Goal: Information Seeking & Learning: Learn about a topic

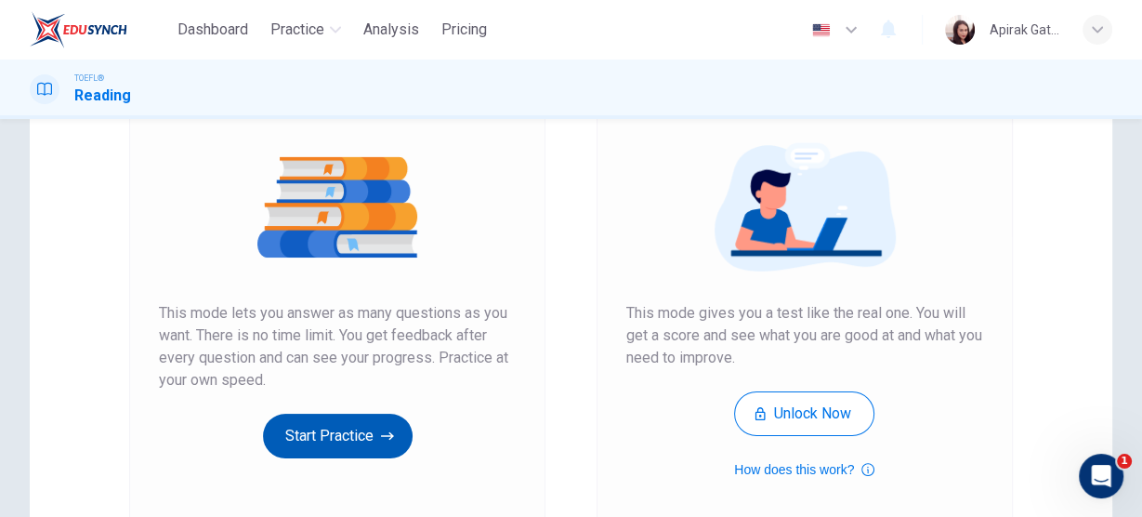
scroll to position [223, 0]
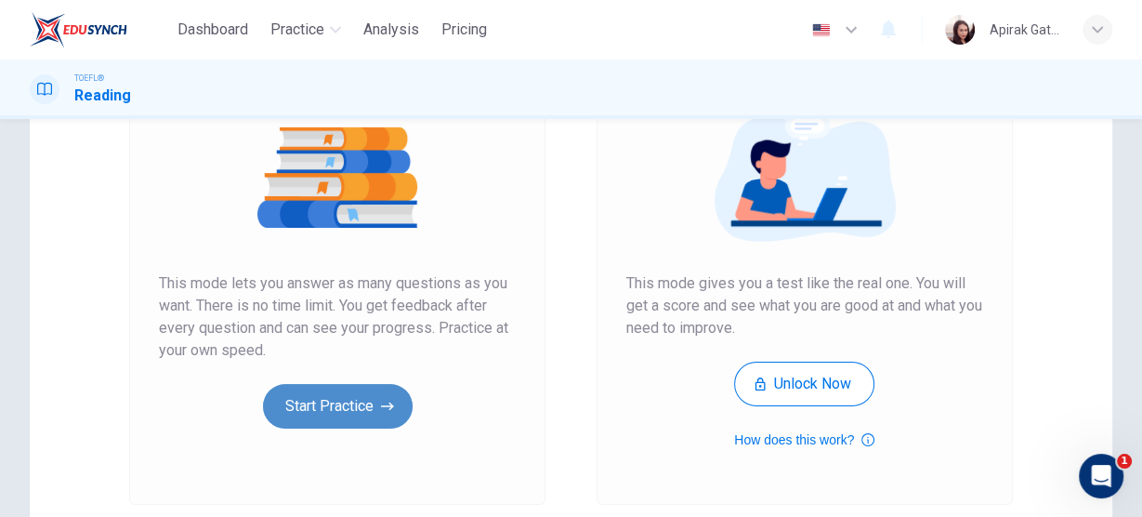
click at [350, 411] on button "Start Practice" at bounding box center [338, 406] width 150 height 45
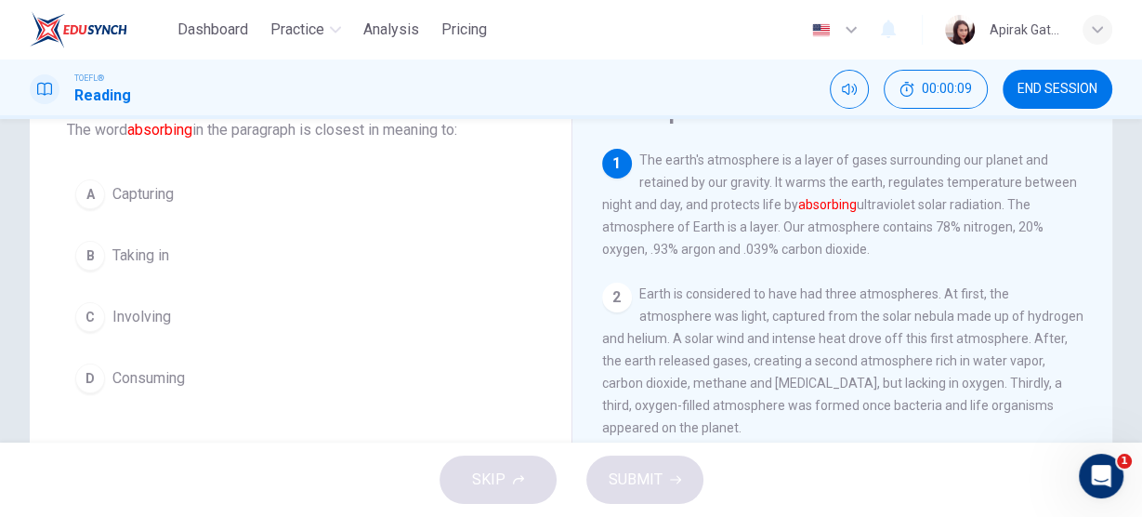
scroll to position [74, 0]
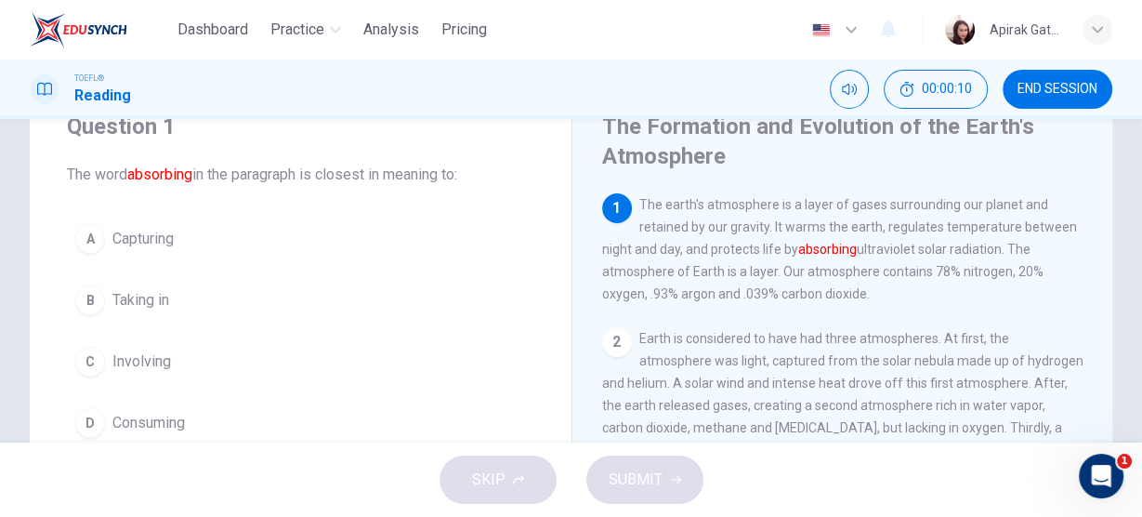
click at [156, 239] on span "Capturing" at bounding box center [142, 239] width 61 height 22
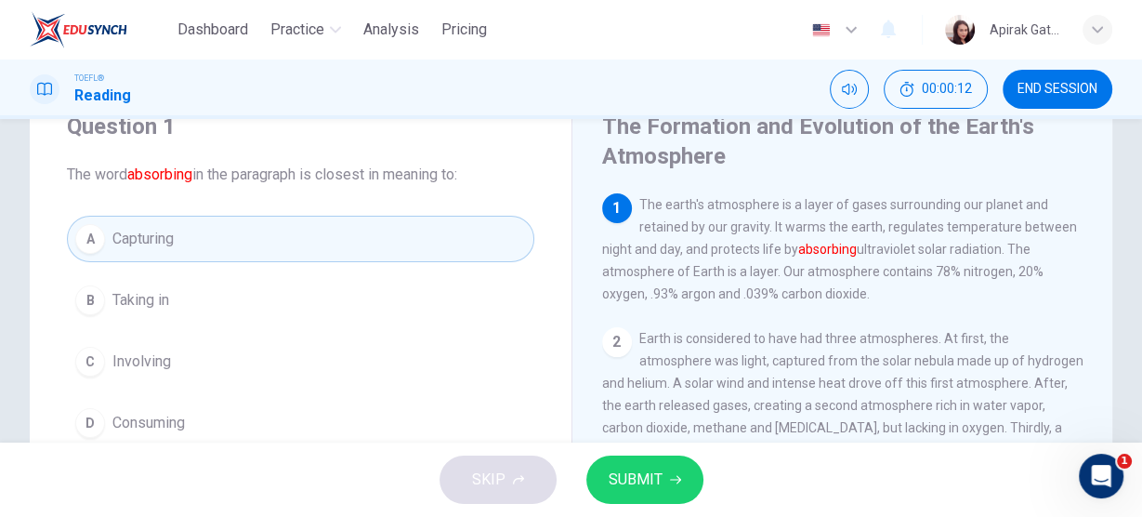
click at [663, 483] on button "SUBMIT" at bounding box center [644, 479] width 117 height 48
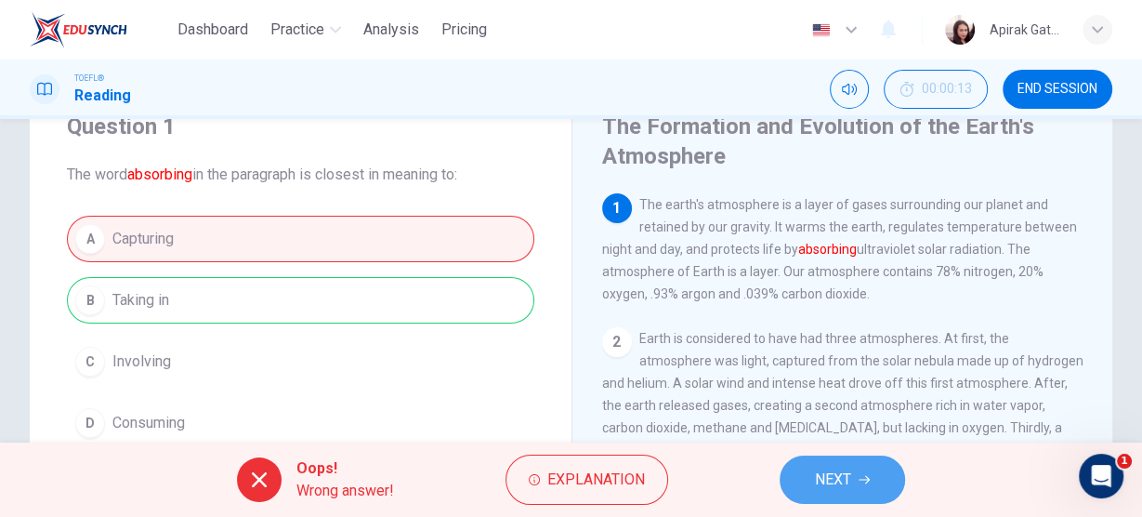
click at [858, 478] on icon "button" at bounding box center [863, 479] width 11 height 11
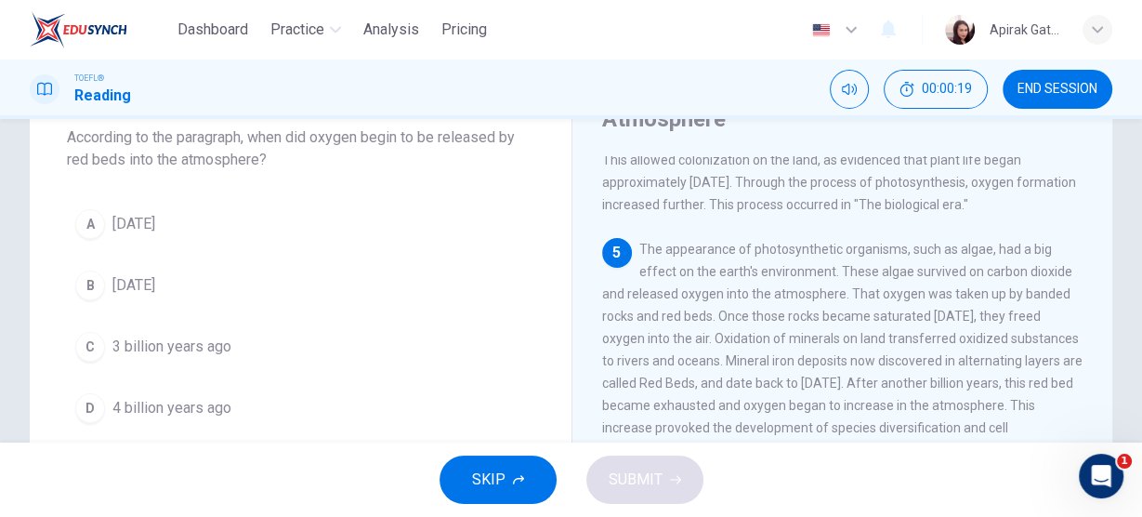
scroll to position [149, 0]
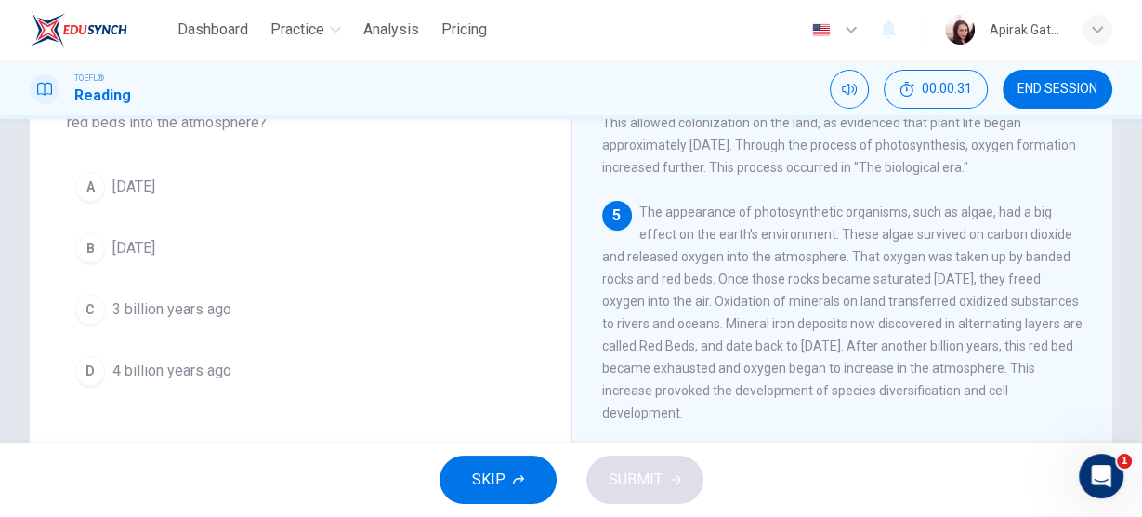
click at [155, 194] on span "[DATE]" at bounding box center [133, 187] width 43 height 22
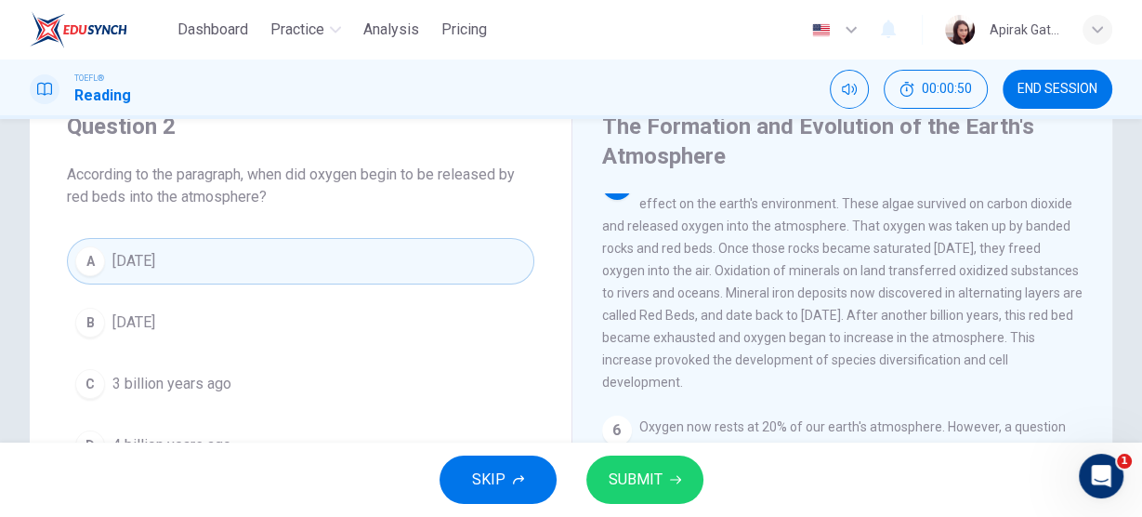
scroll to position [713, 0]
click at [659, 468] on span "SUBMIT" at bounding box center [635, 479] width 54 height 26
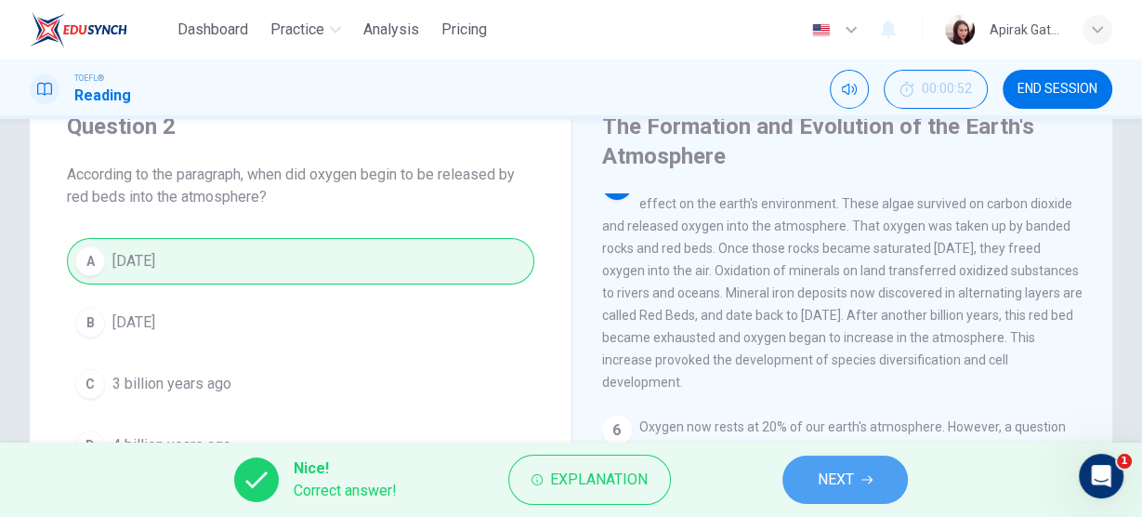
click at [869, 477] on icon "button" at bounding box center [866, 479] width 11 height 11
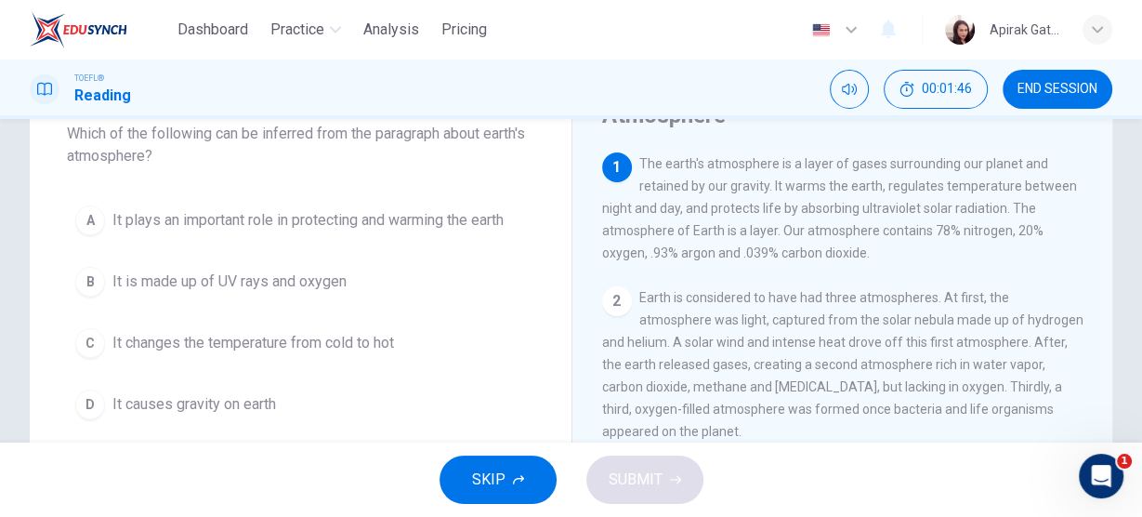
scroll to position [149, 0]
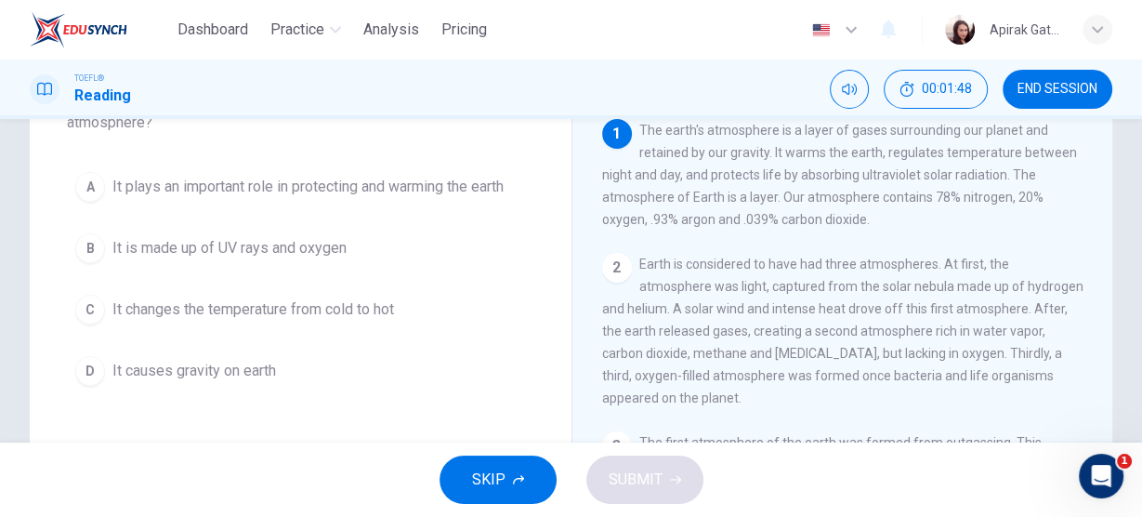
click at [349, 194] on span "It plays an important role in protecting and warming the earth" at bounding box center [307, 187] width 391 height 22
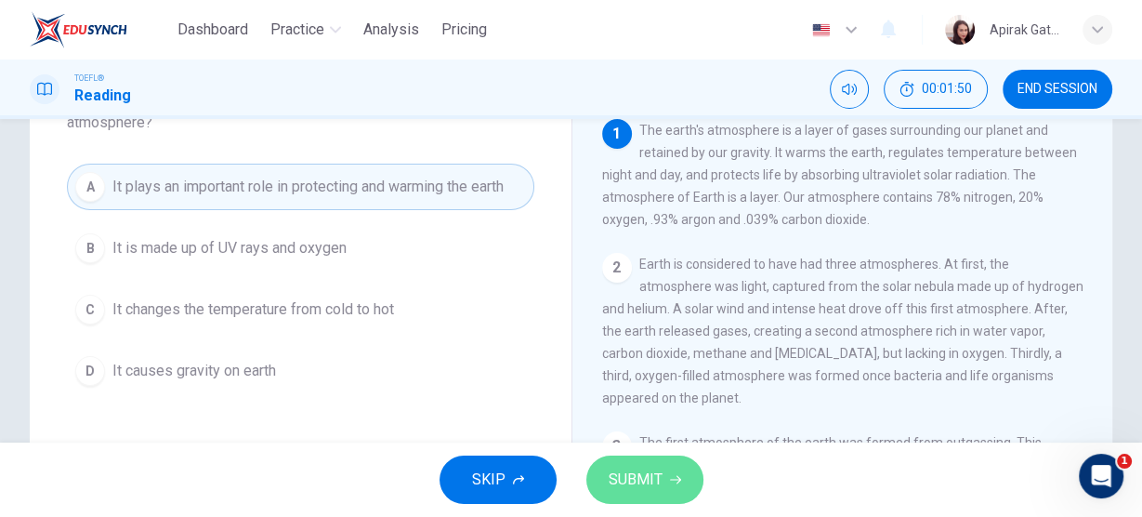
click at [647, 475] on span "SUBMIT" at bounding box center [635, 479] width 54 height 26
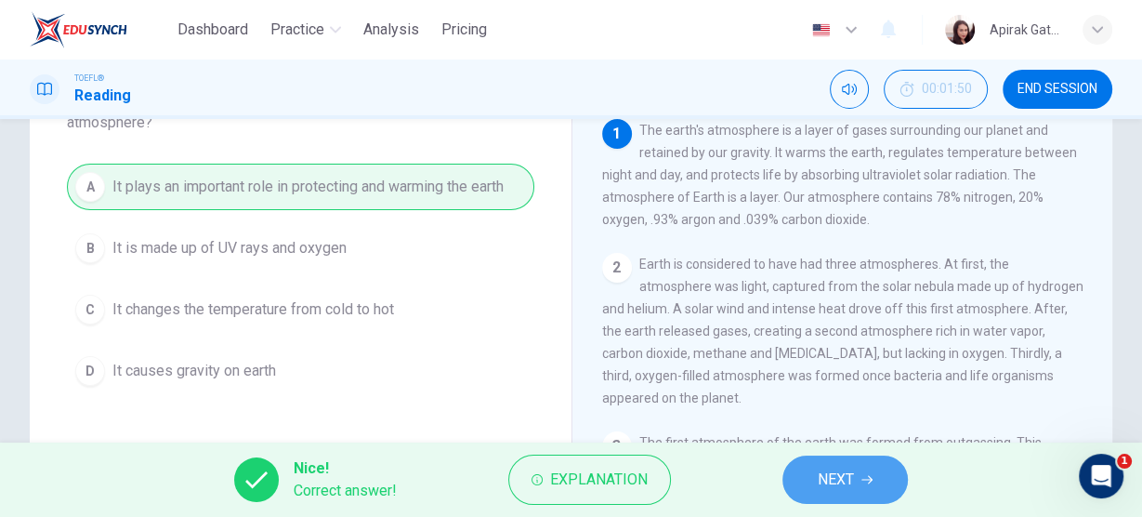
click at [855, 479] on button "NEXT" at bounding box center [844, 479] width 125 height 48
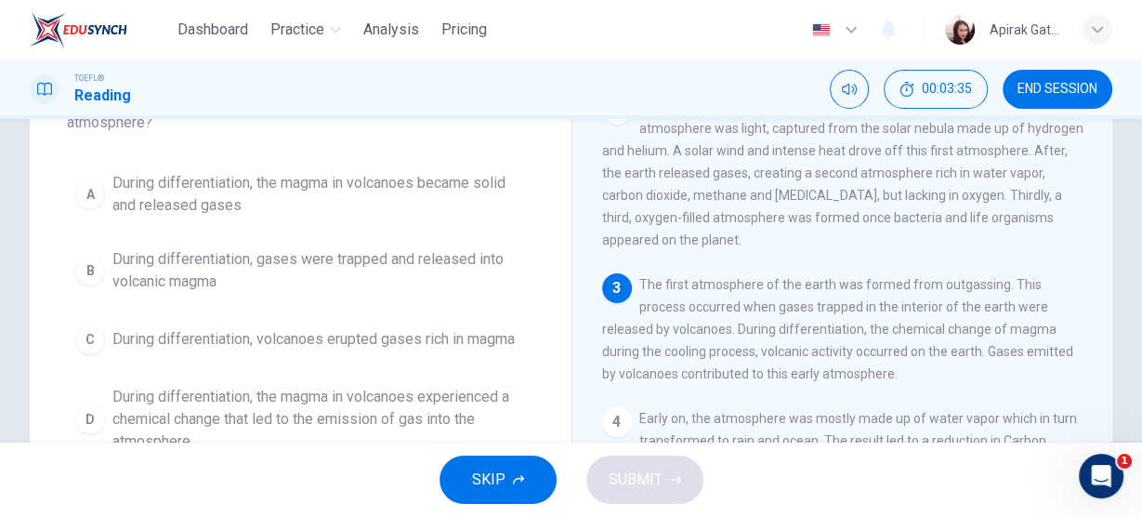
scroll to position [160, 0]
click at [461, 404] on span "During differentiation, the magma in volcanoes experienced a chemical change th…" at bounding box center [318, 419] width 413 height 67
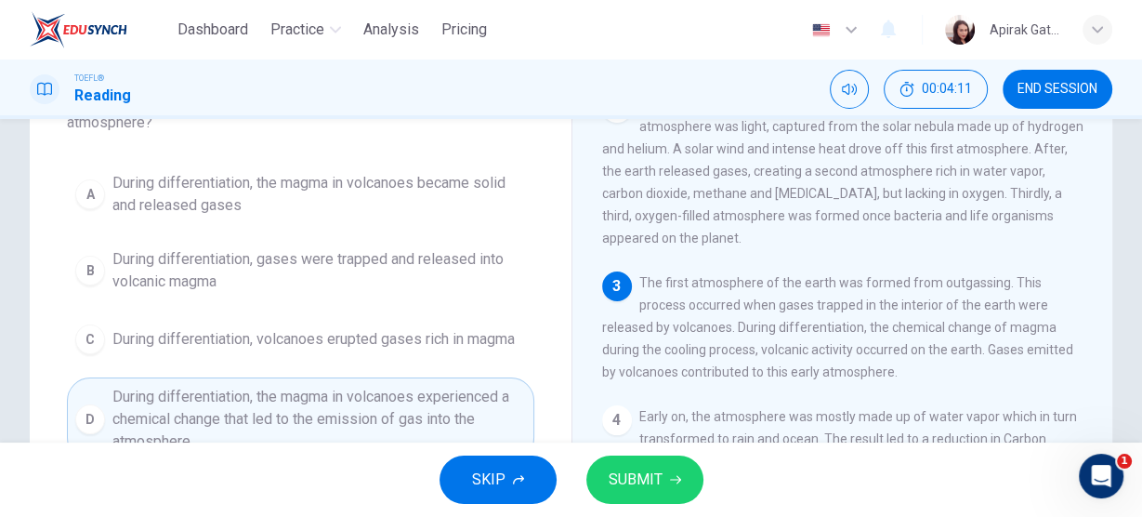
click at [652, 479] on span "SUBMIT" at bounding box center [635, 479] width 54 height 26
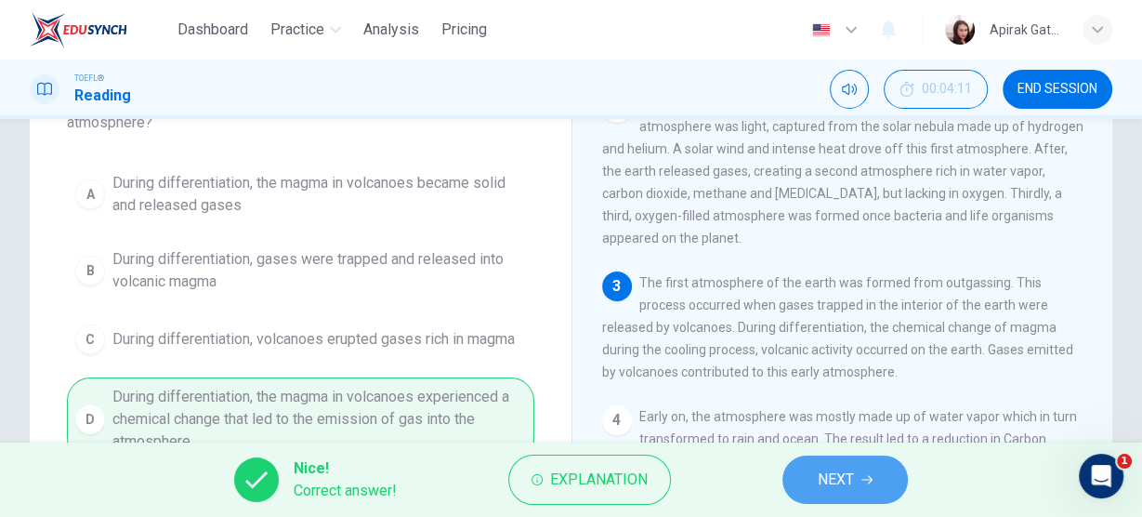
click at [829, 468] on span "NEXT" at bounding box center [836, 479] width 36 height 26
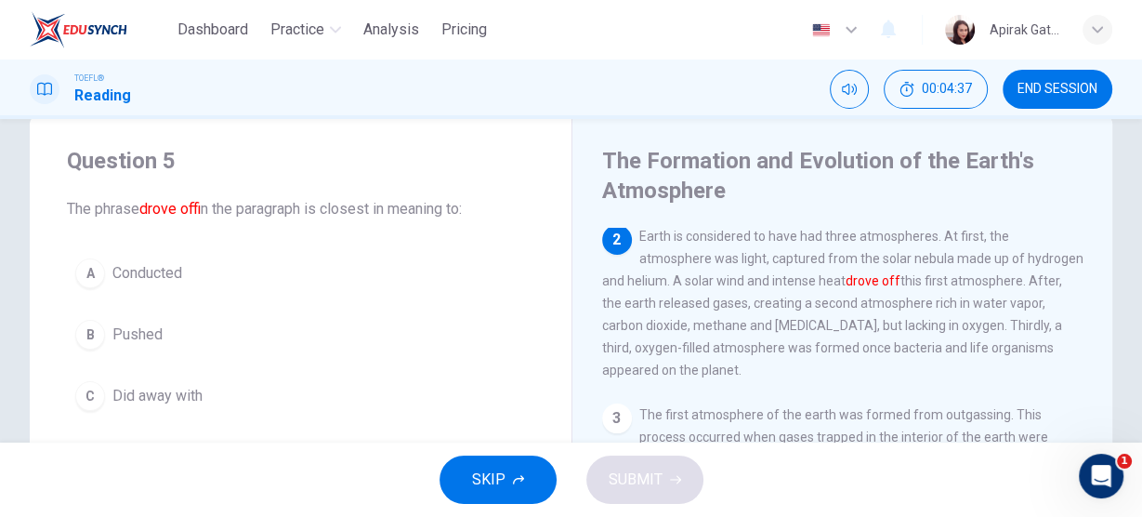
scroll to position [74, 0]
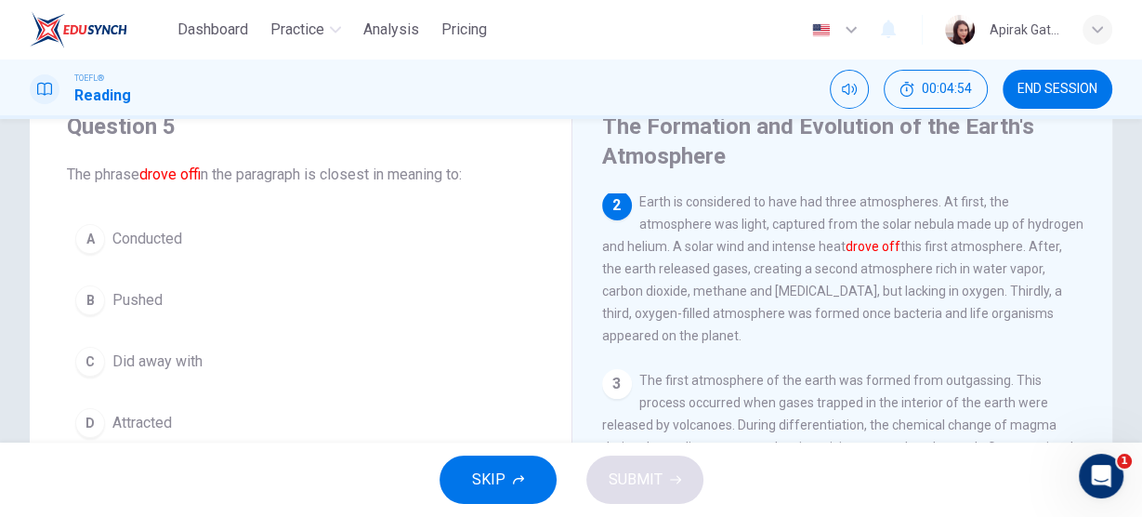
click at [188, 347] on button "C Did away with" at bounding box center [300, 361] width 467 height 46
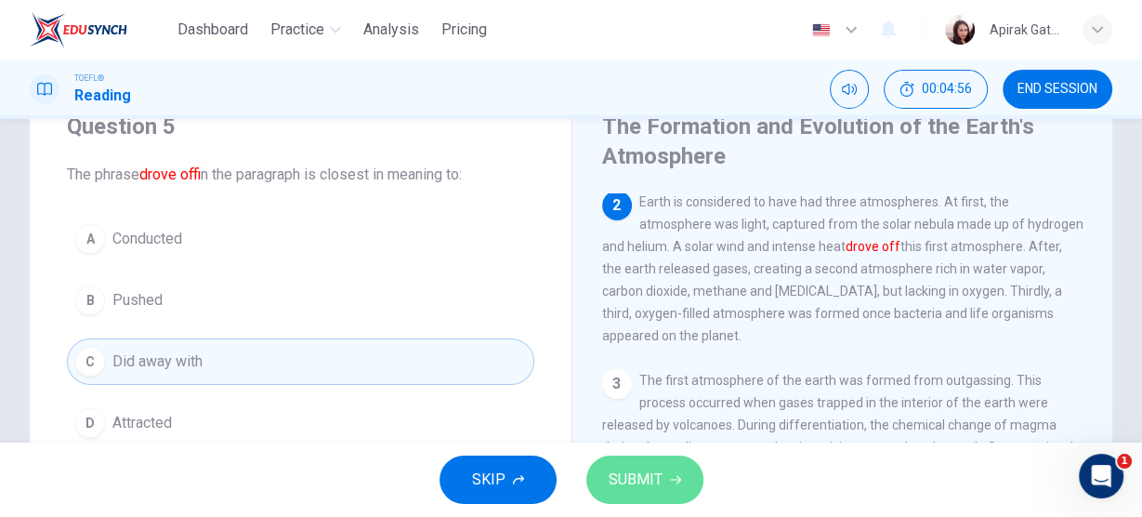
click at [632, 469] on span "SUBMIT" at bounding box center [635, 479] width 54 height 26
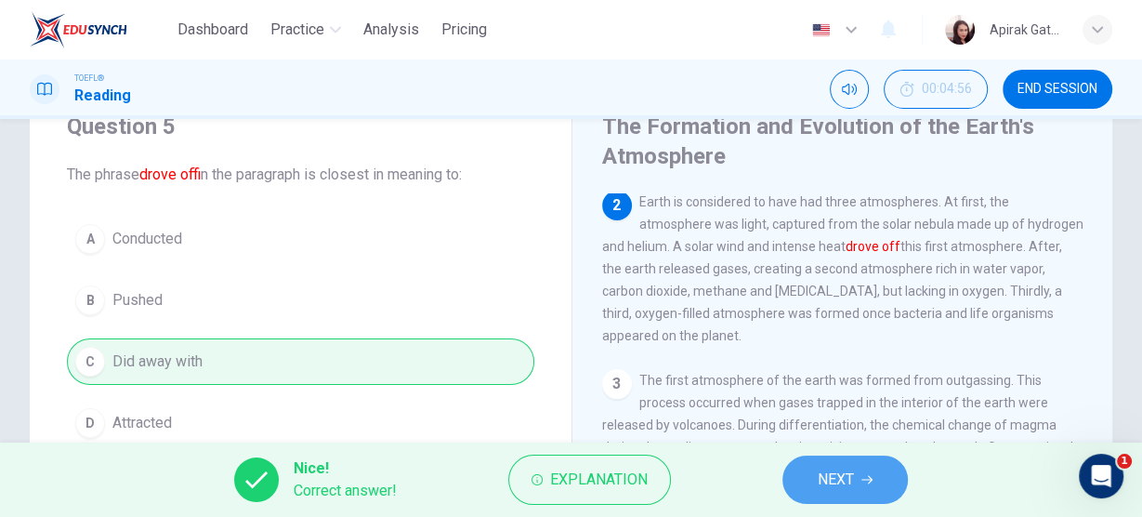
click at [861, 488] on button "NEXT" at bounding box center [844, 479] width 125 height 48
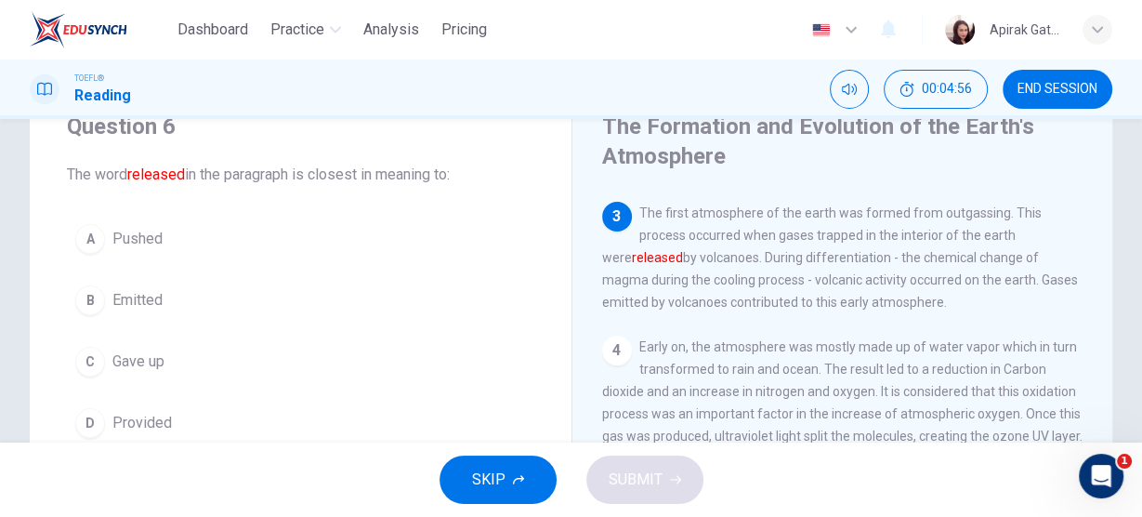
scroll to position [319, 0]
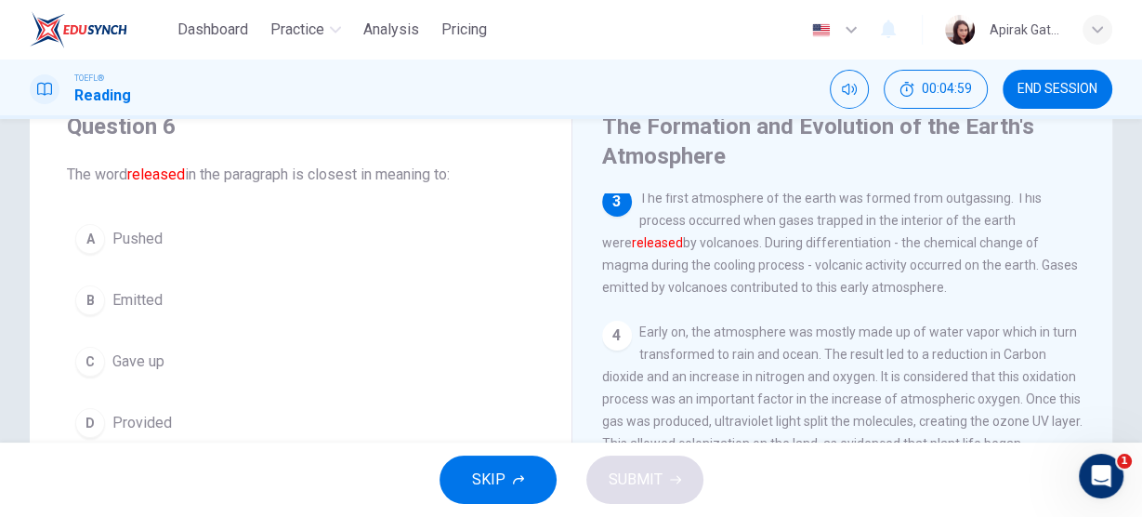
click at [161, 298] on span "Emitted" at bounding box center [137, 300] width 50 height 22
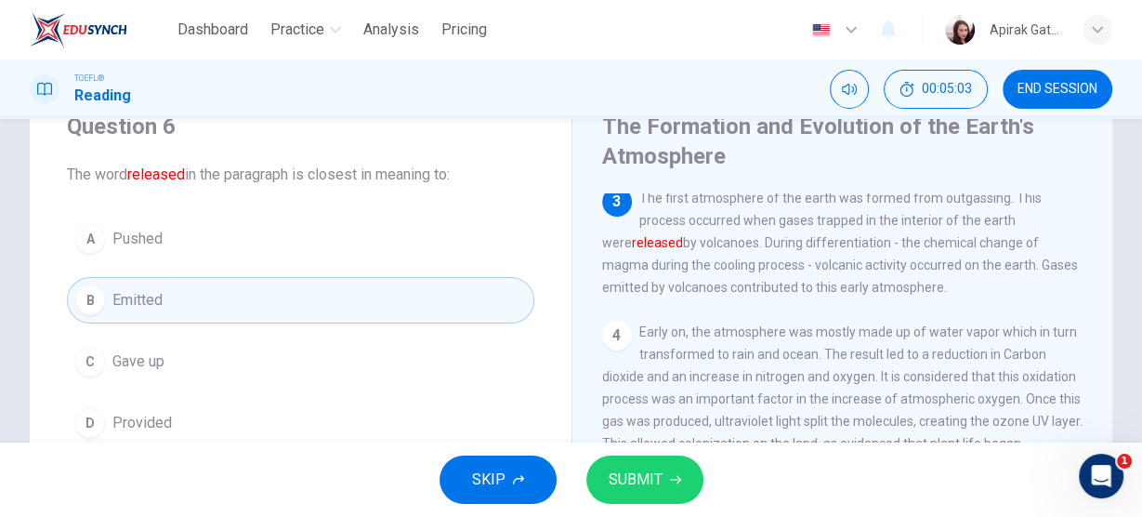
click at [626, 490] on span "SUBMIT" at bounding box center [635, 479] width 54 height 26
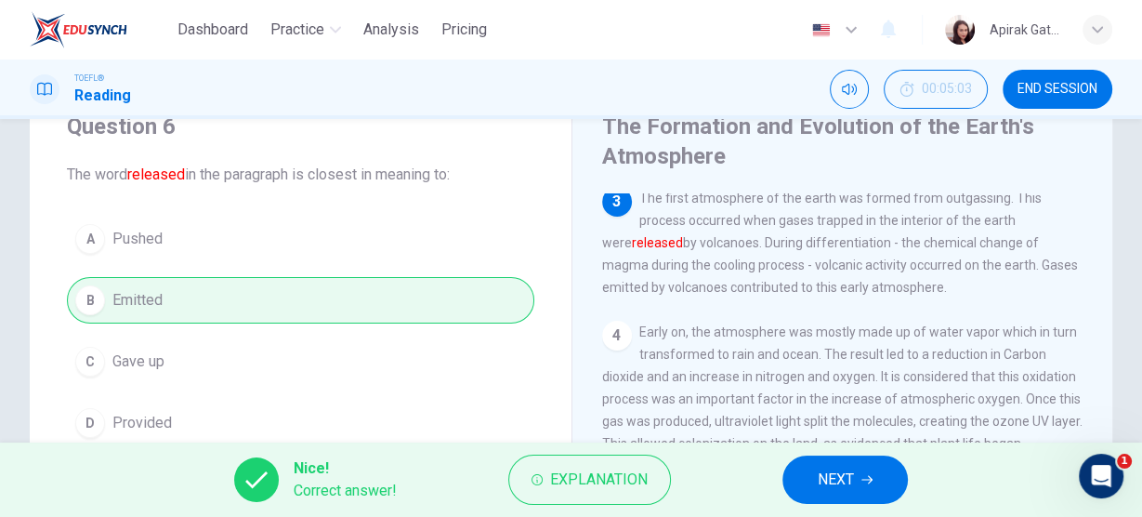
click at [816, 491] on button "NEXT" at bounding box center [844, 479] width 125 height 48
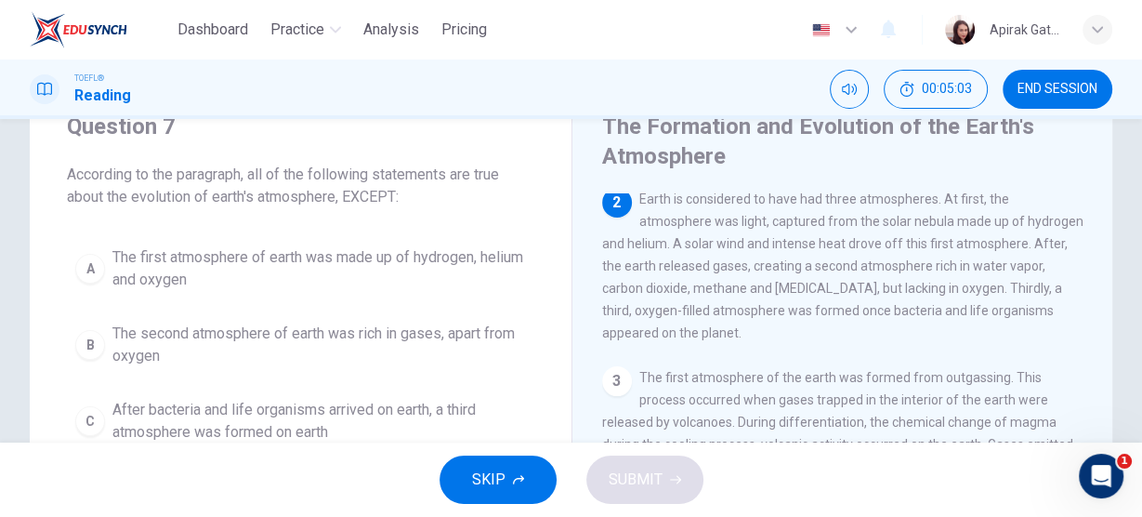
scroll to position [137, 0]
click at [442, 347] on span "The second atmosphere of earth was rich in gases, apart from oxygen" at bounding box center [318, 344] width 413 height 45
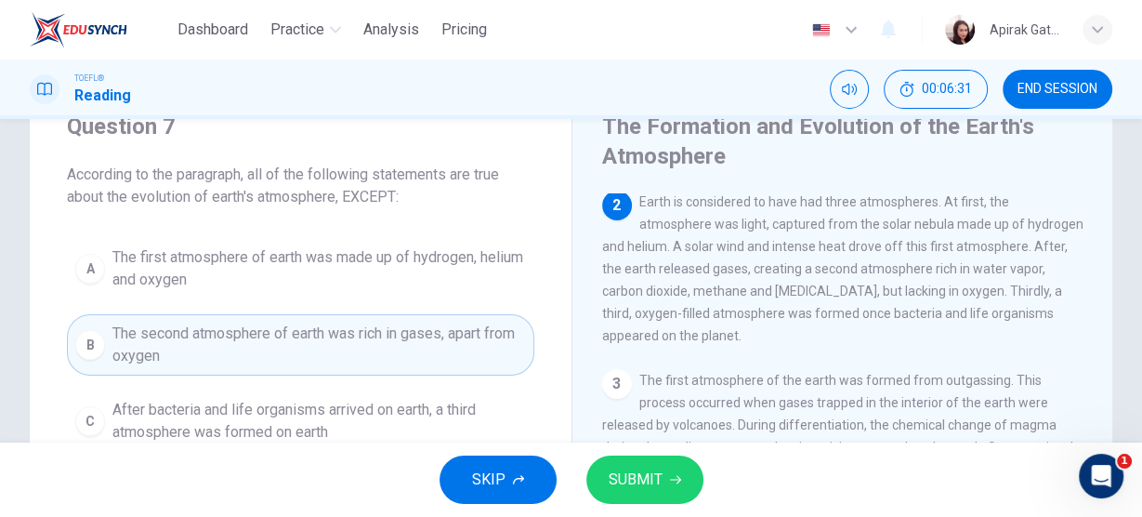
click at [651, 489] on span "SUBMIT" at bounding box center [635, 479] width 54 height 26
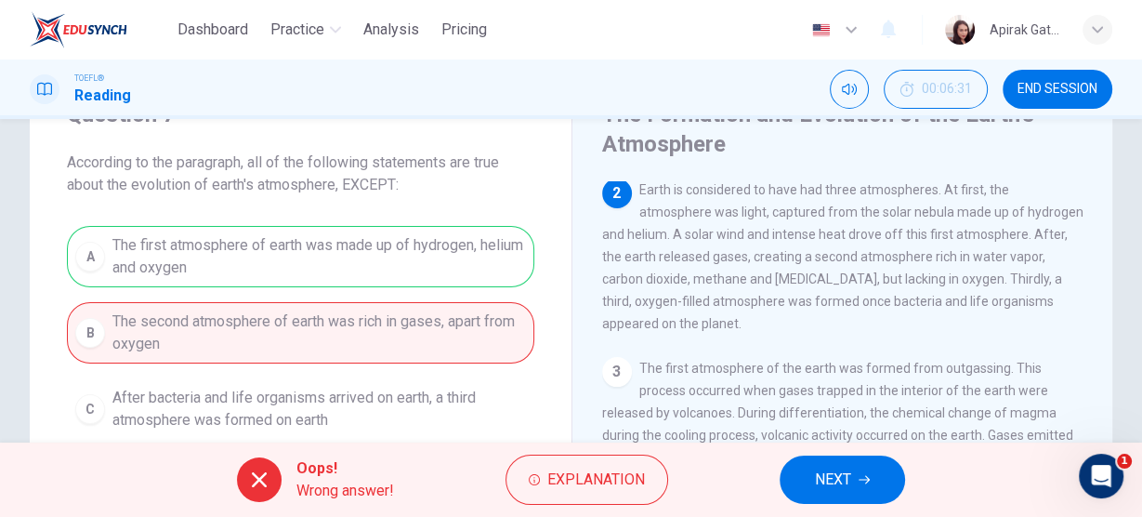
scroll to position [74, 0]
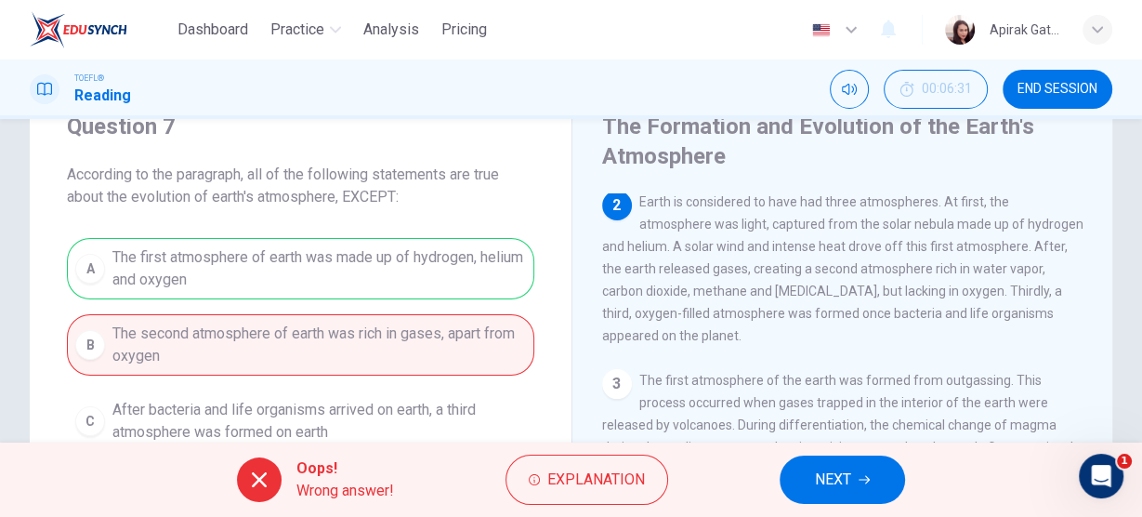
click at [836, 473] on span "NEXT" at bounding box center [833, 479] width 36 height 26
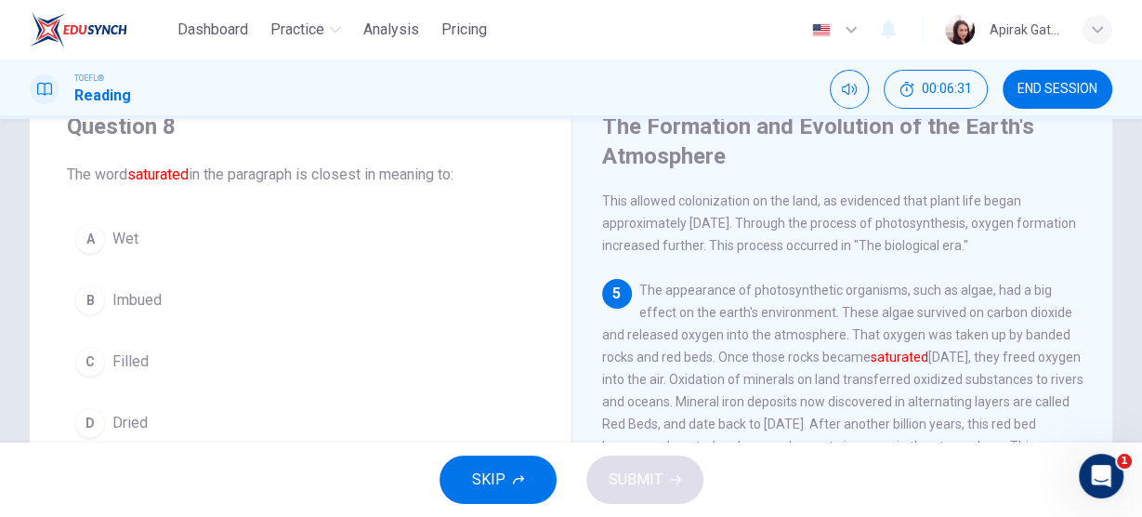
scroll to position [565, 0]
click at [129, 414] on span "Dried" at bounding box center [129, 423] width 35 height 22
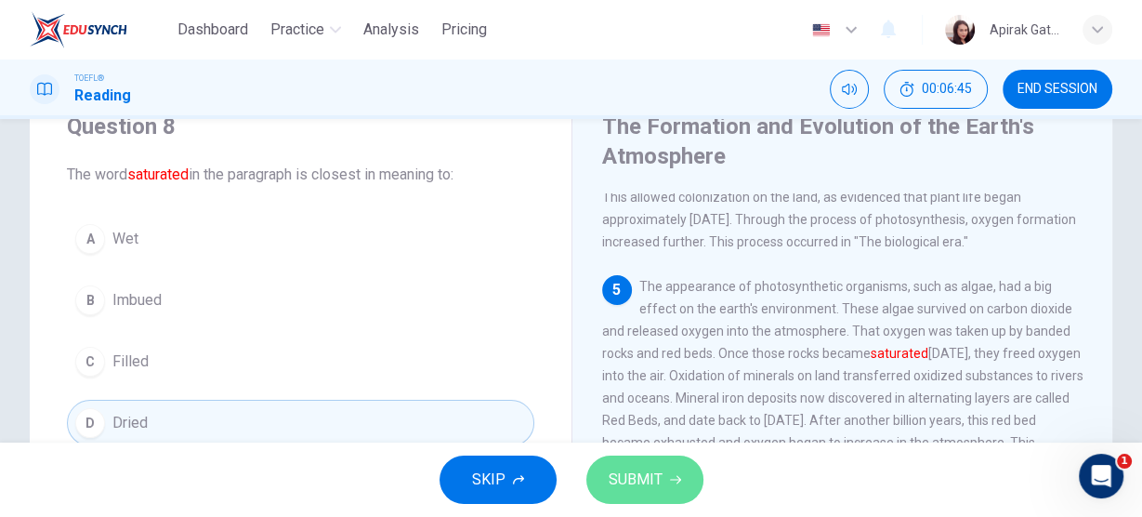
click at [641, 488] on span "SUBMIT" at bounding box center [635, 479] width 54 height 26
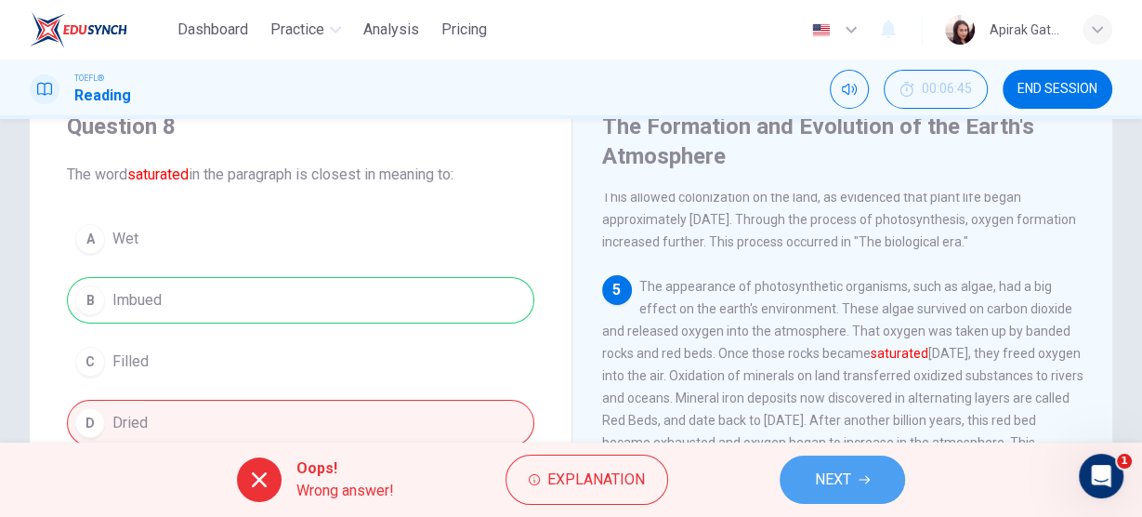
click at [857, 494] on button "NEXT" at bounding box center [841, 479] width 125 height 48
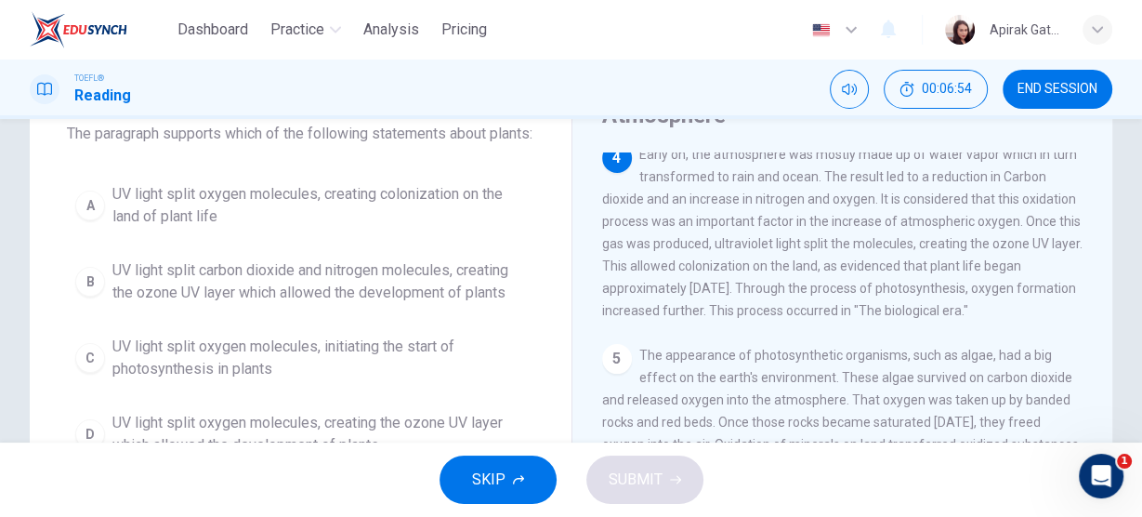
scroll to position [149, 0]
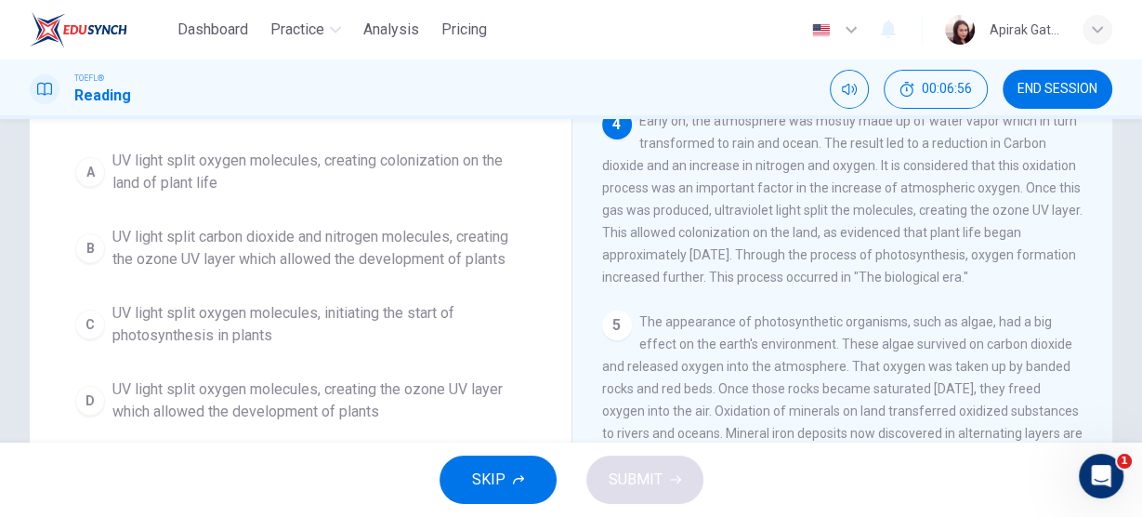
click at [422, 270] on span "UV light split carbon dioxide and nitrogen molecules, creating the ozone UV lay…" at bounding box center [318, 248] width 413 height 45
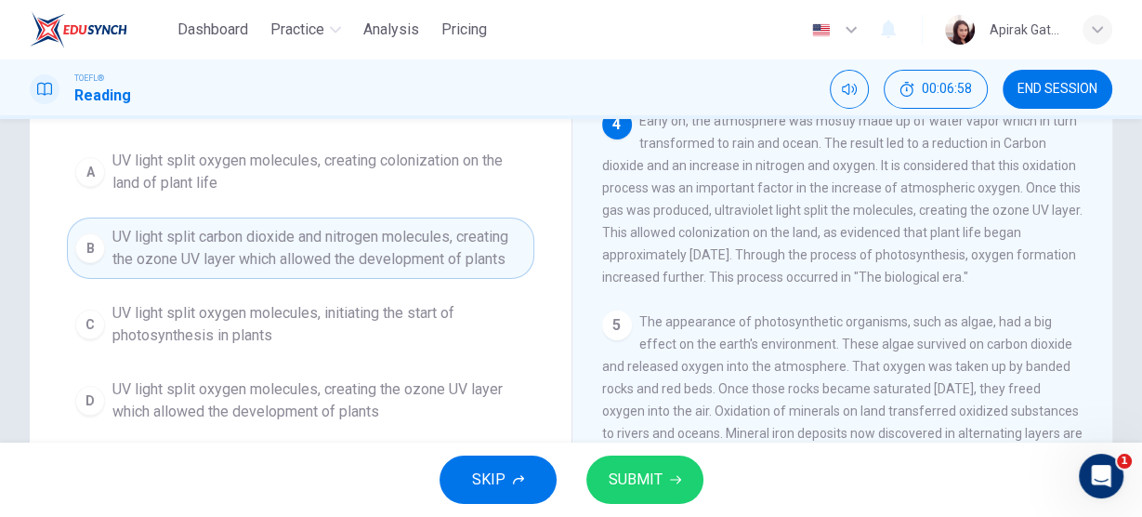
click at [649, 487] on span "SUBMIT" at bounding box center [635, 479] width 54 height 26
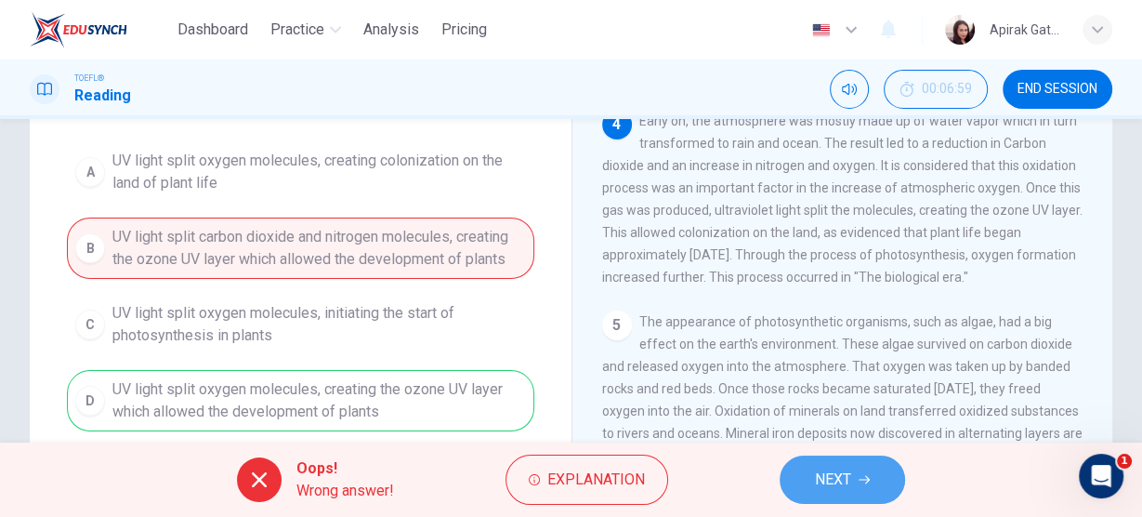
click at [841, 487] on span "NEXT" at bounding box center [833, 479] width 36 height 26
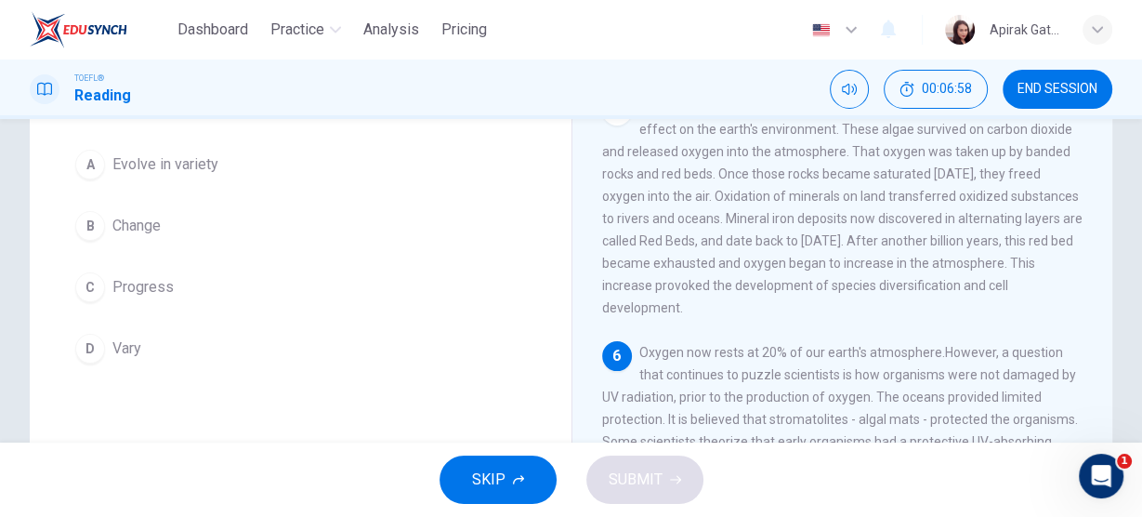
scroll to position [74, 0]
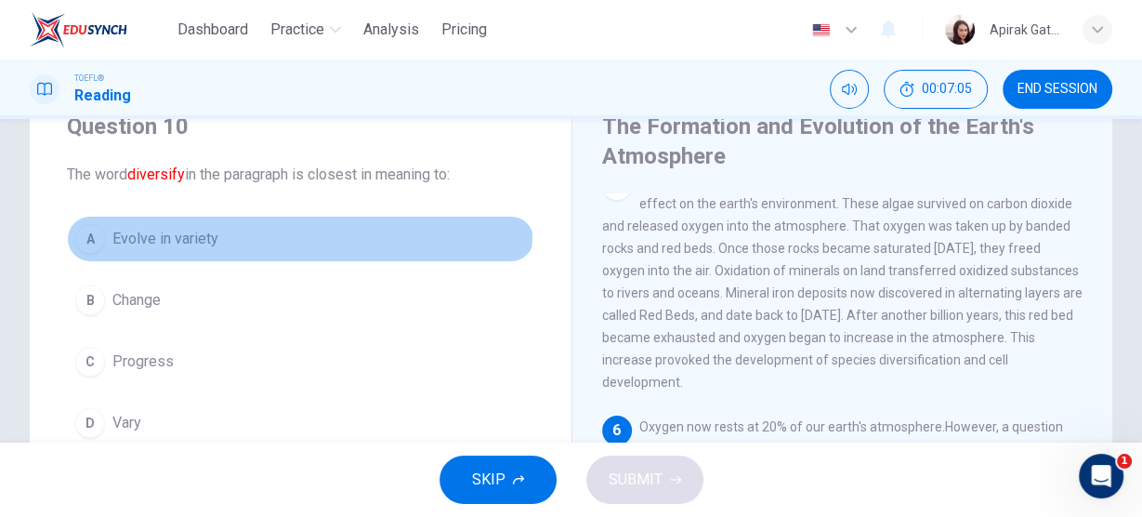
click at [195, 229] on span "Evolve in variety" at bounding box center [165, 239] width 106 height 22
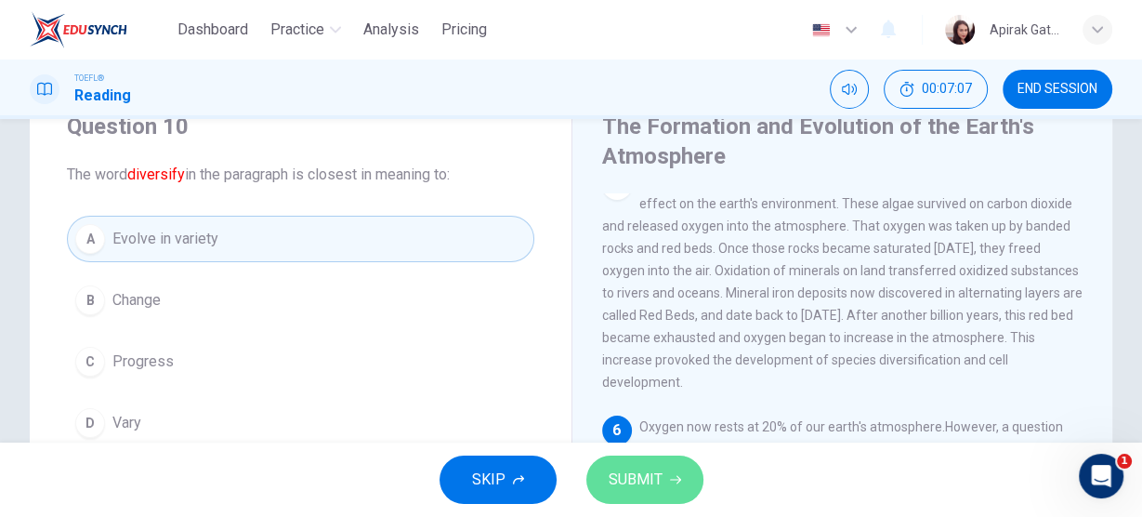
click at [635, 482] on span "SUBMIT" at bounding box center [635, 479] width 54 height 26
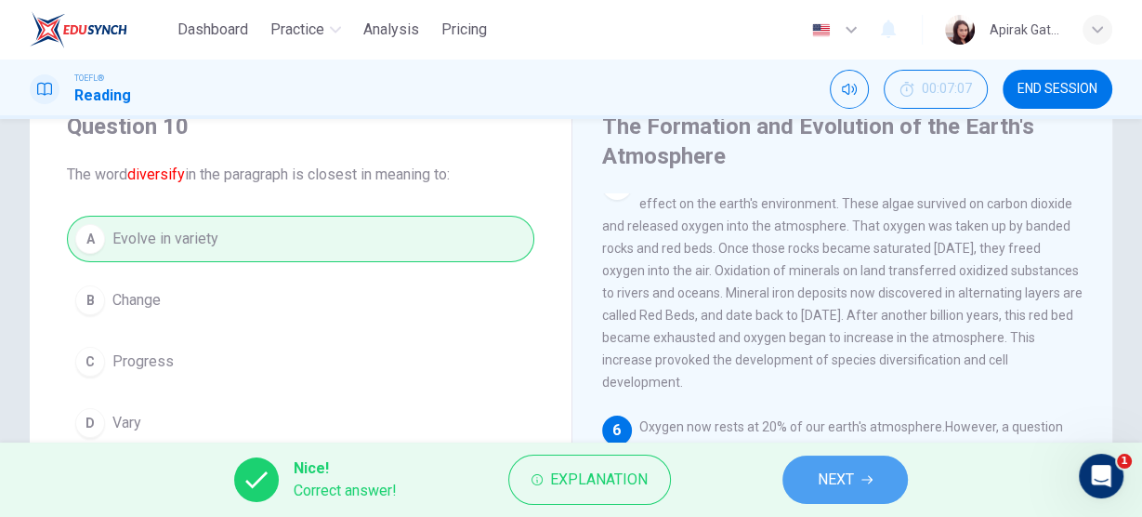
click at [835, 480] on span "NEXT" at bounding box center [836, 479] width 36 height 26
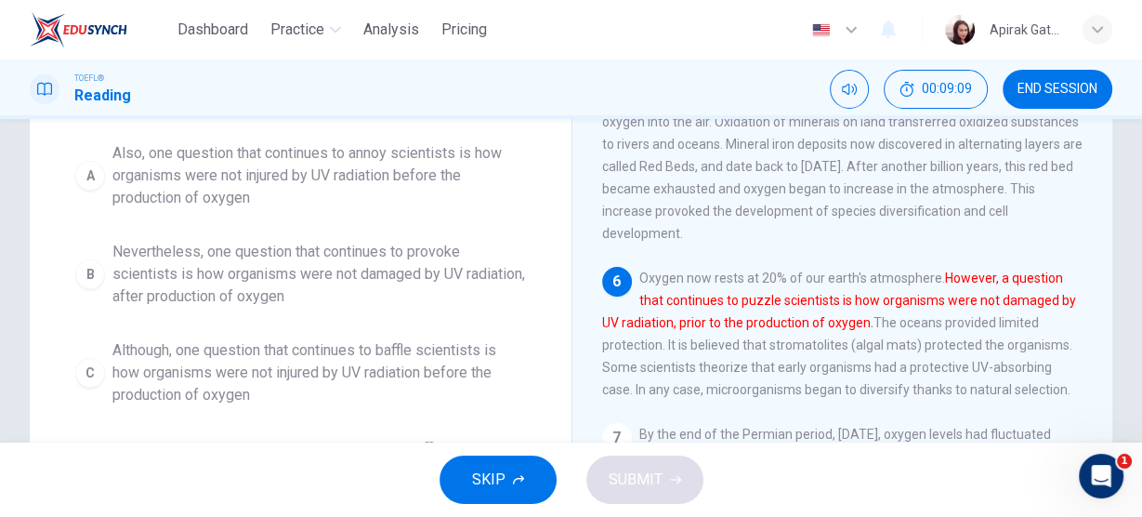
scroll to position [297, 0]
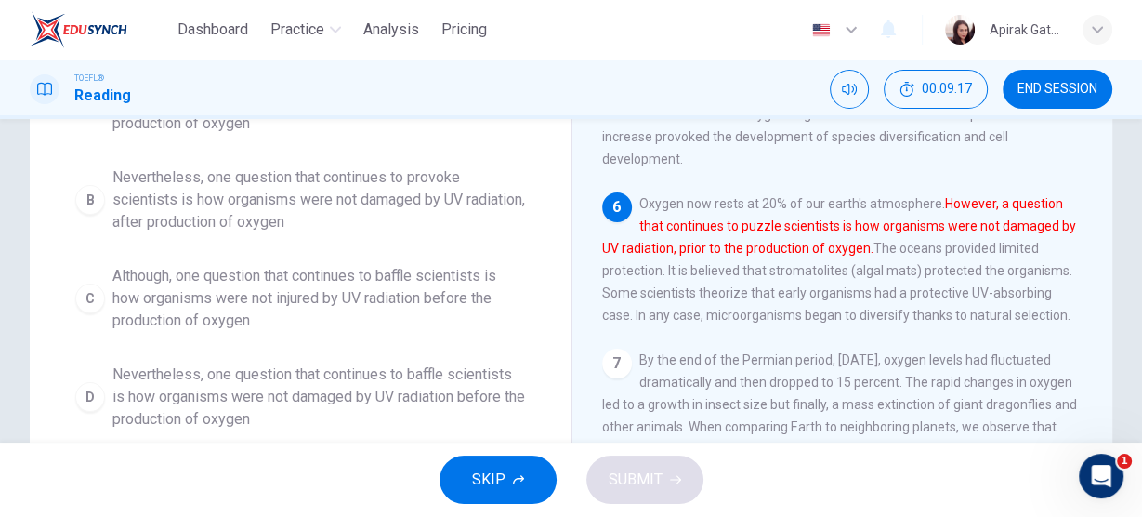
click at [412, 372] on span "Nevertheless, one question that continues to baffle scientists is how organisms…" at bounding box center [318, 396] width 413 height 67
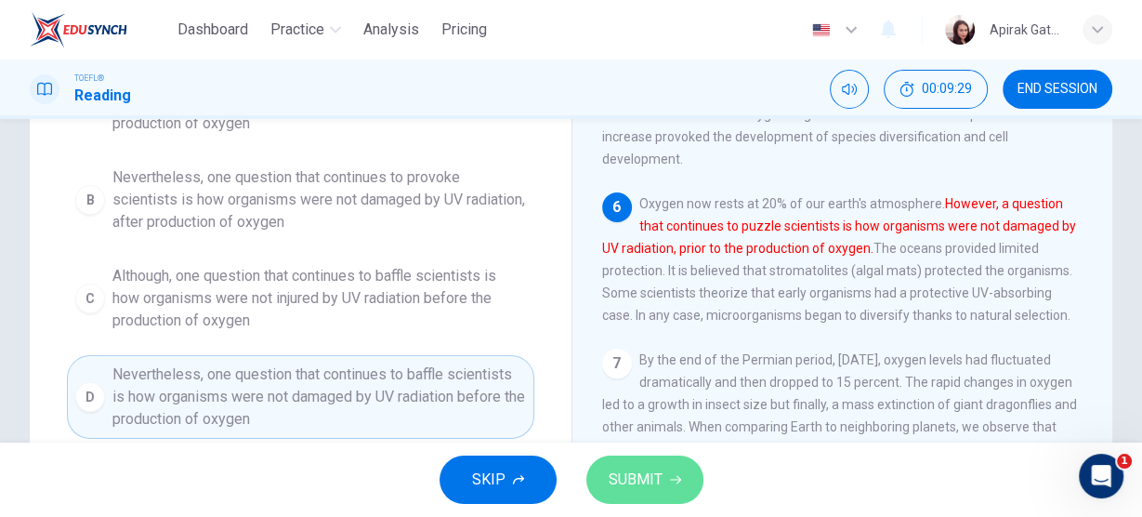
click at [639, 467] on span "SUBMIT" at bounding box center [635, 479] width 54 height 26
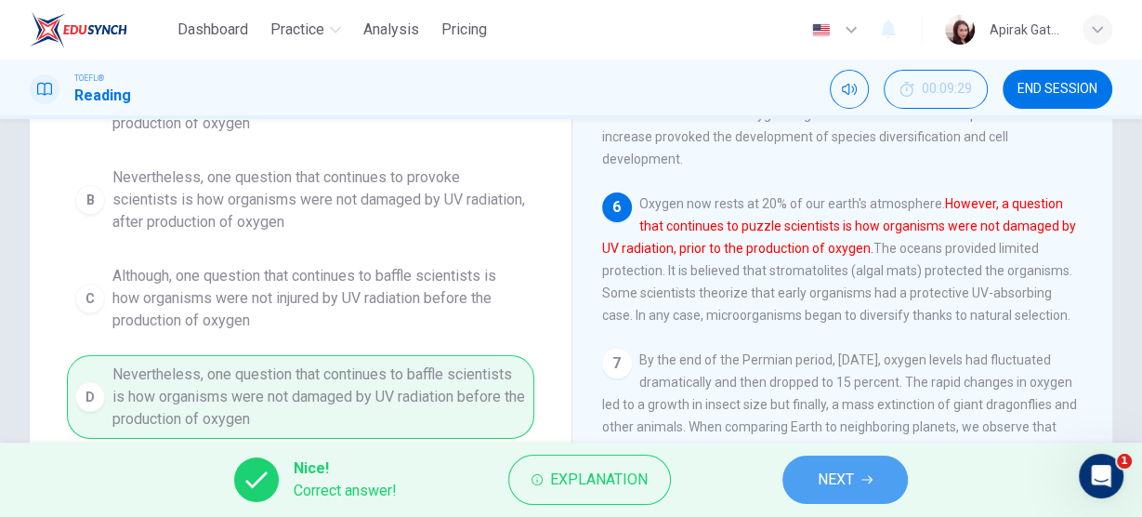
click at [849, 493] on button "NEXT" at bounding box center [844, 479] width 125 height 48
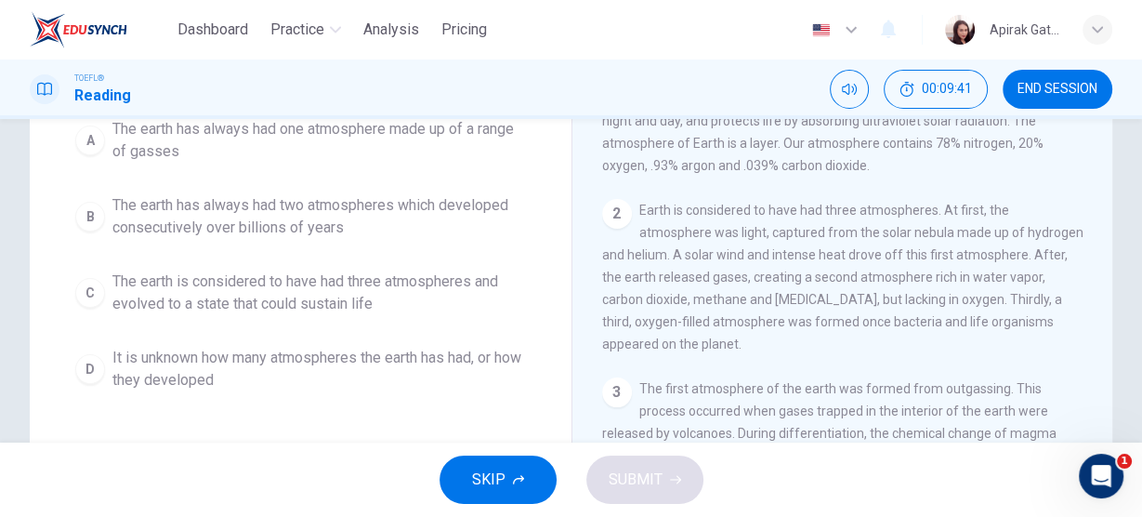
scroll to position [178, 0]
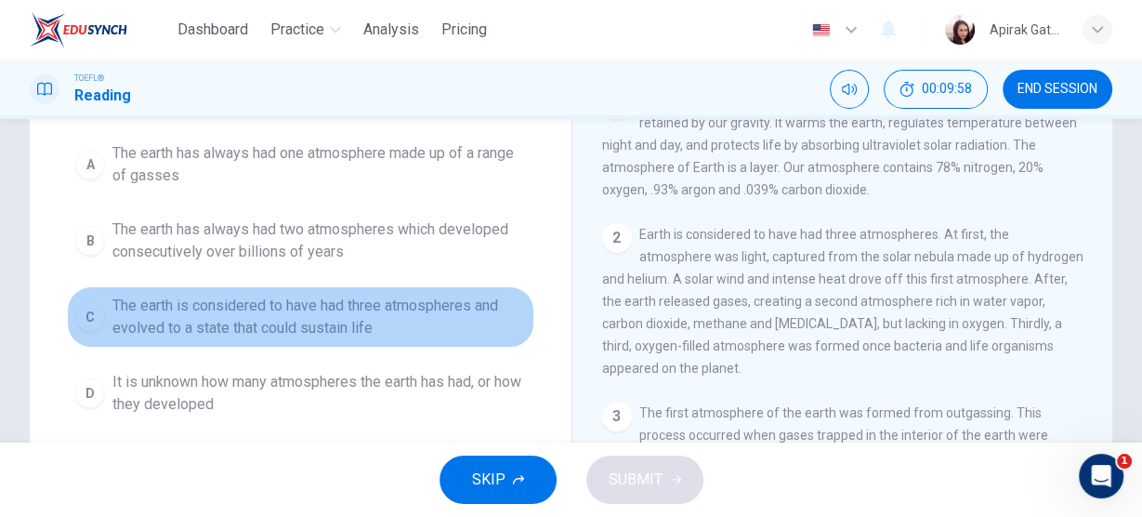
click at [330, 328] on span "The earth is considered to have had three atmospheres and evolved to a state th…" at bounding box center [318, 316] width 413 height 45
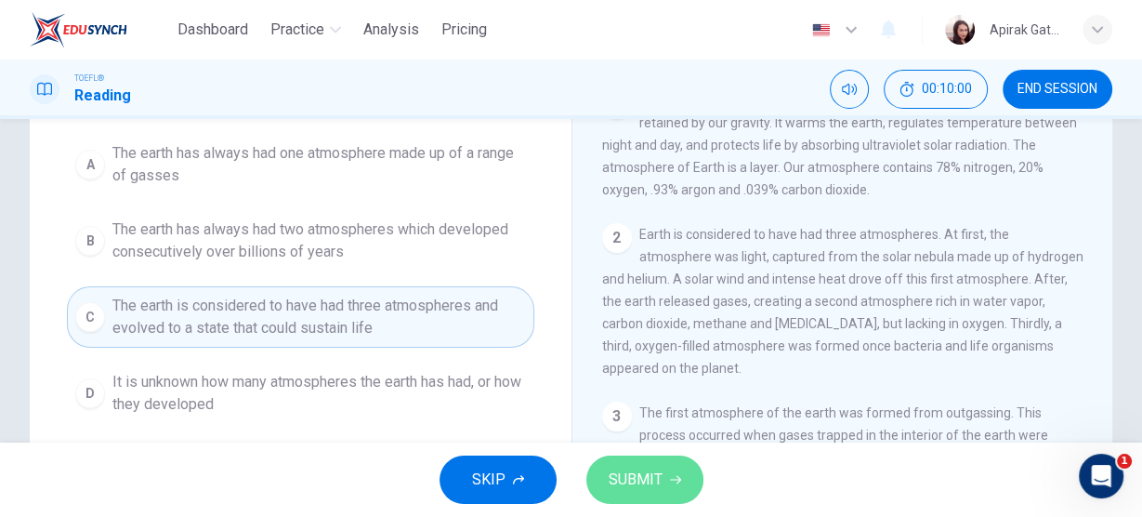
click at [648, 475] on span "SUBMIT" at bounding box center [635, 479] width 54 height 26
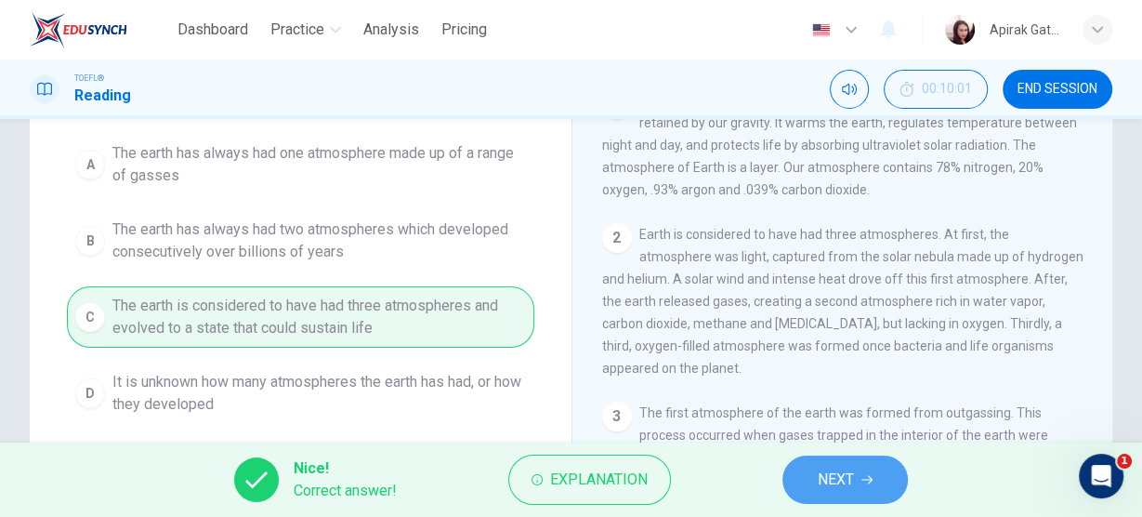
click at [844, 491] on span "NEXT" at bounding box center [836, 479] width 36 height 26
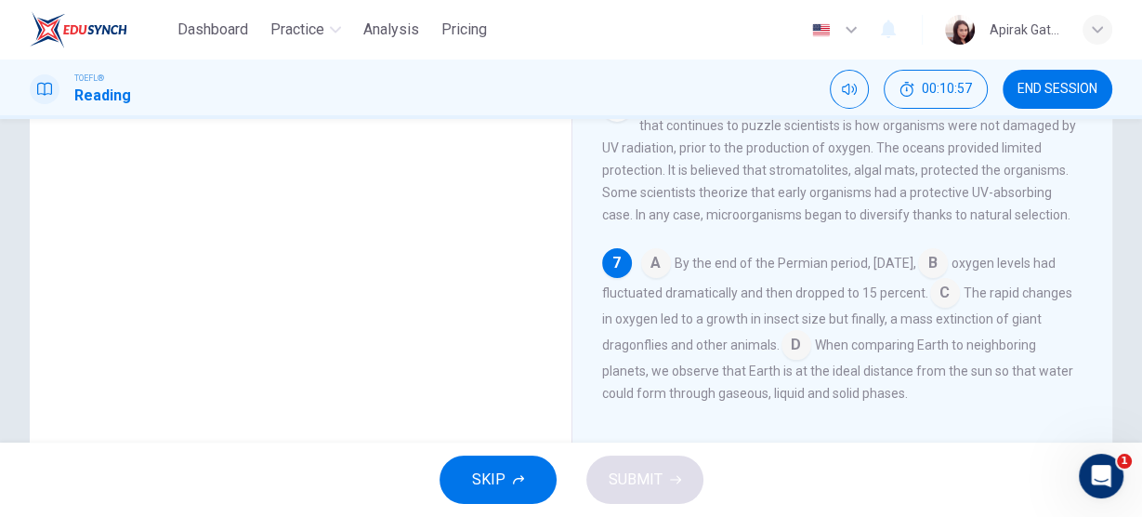
scroll to position [401, 0]
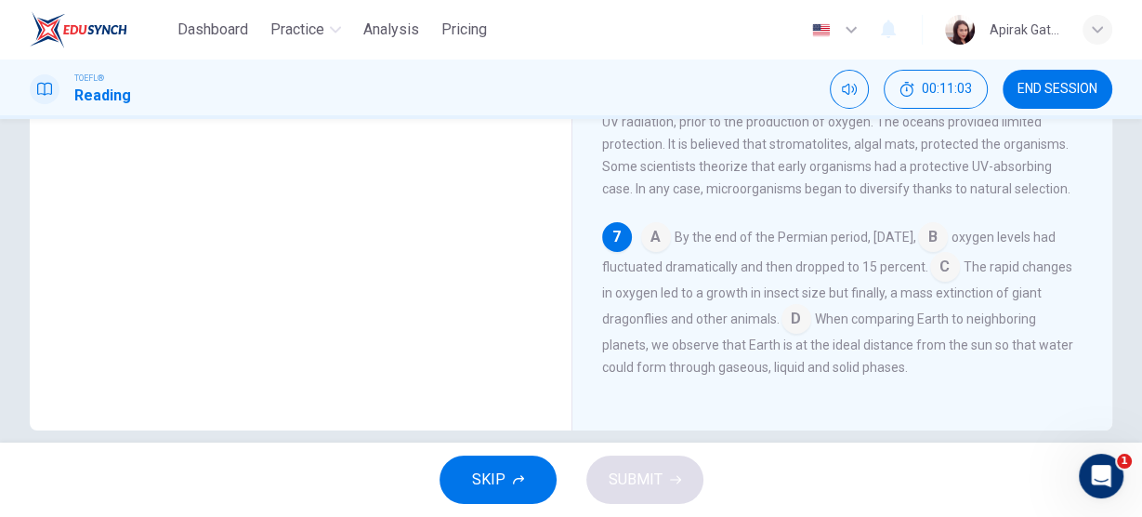
click at [960, 265] on input at bounding box center [945, 269] width 30 height 30
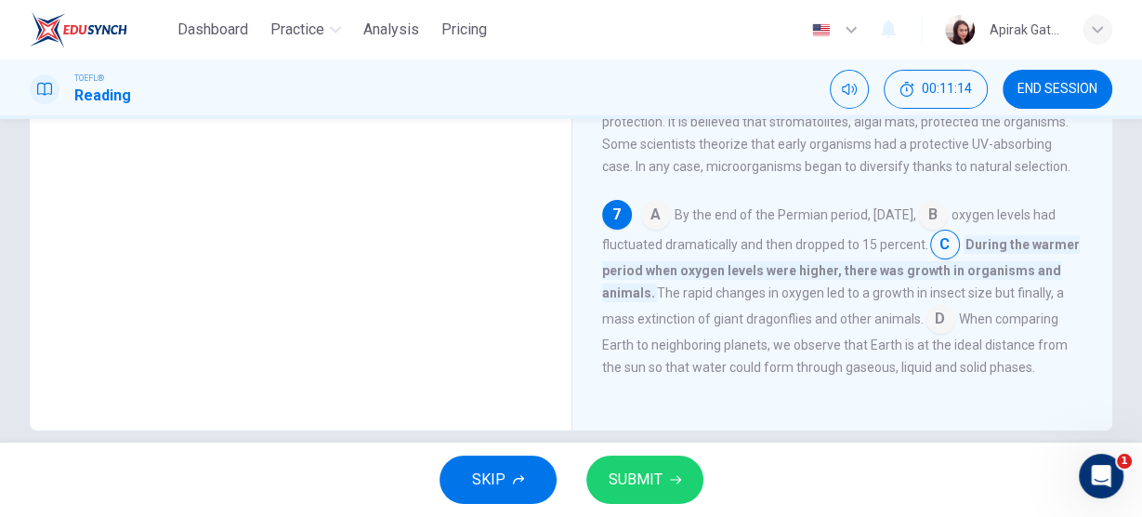
click at [651, 464] on button "SUBMIT" at bounding box center [644, 479] width 117 height 48
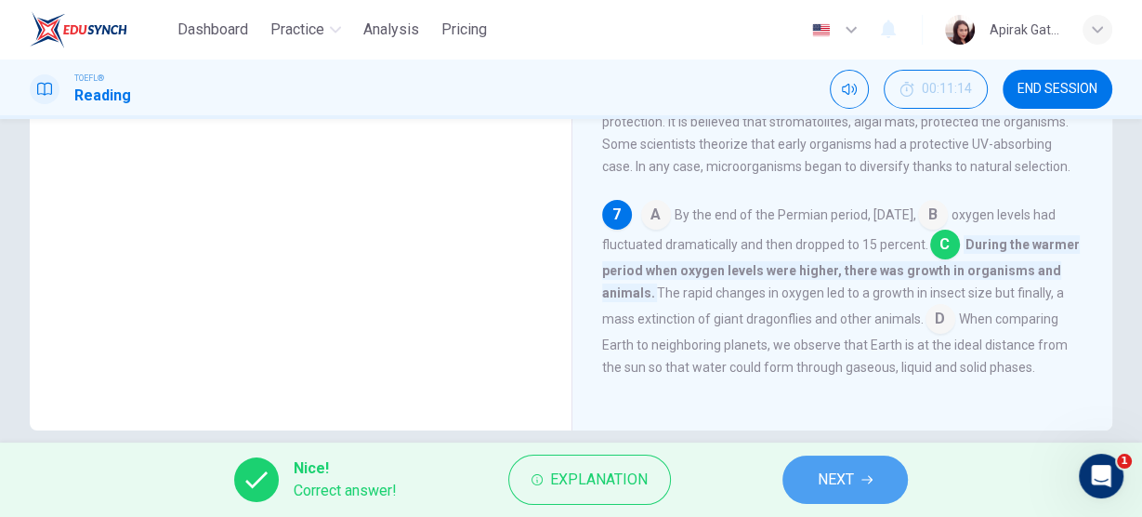
click at [861, 470] on button "NEXT" at bounding box center [844, 479] width 125 height 48
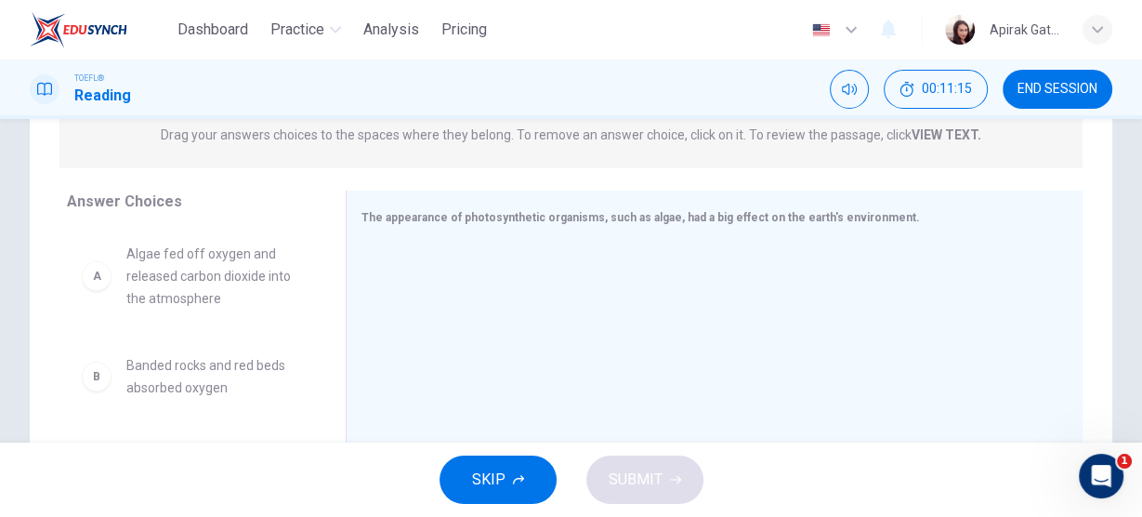
scroll to position [247, 0]
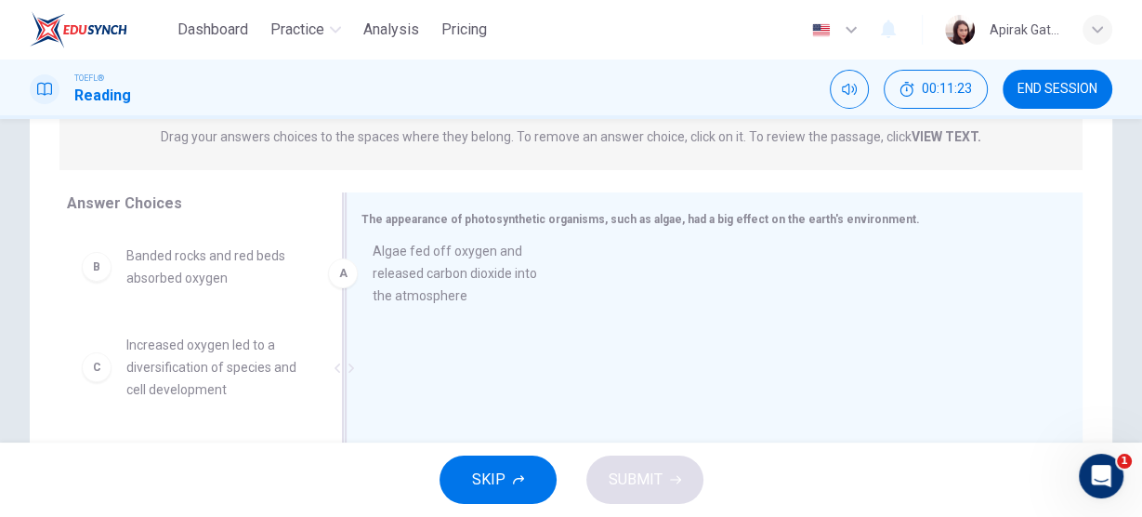
drag, startPoint x: 236, startPoint y: 286, endPoint x: 489, endPoint y: 281, distance: 252.7
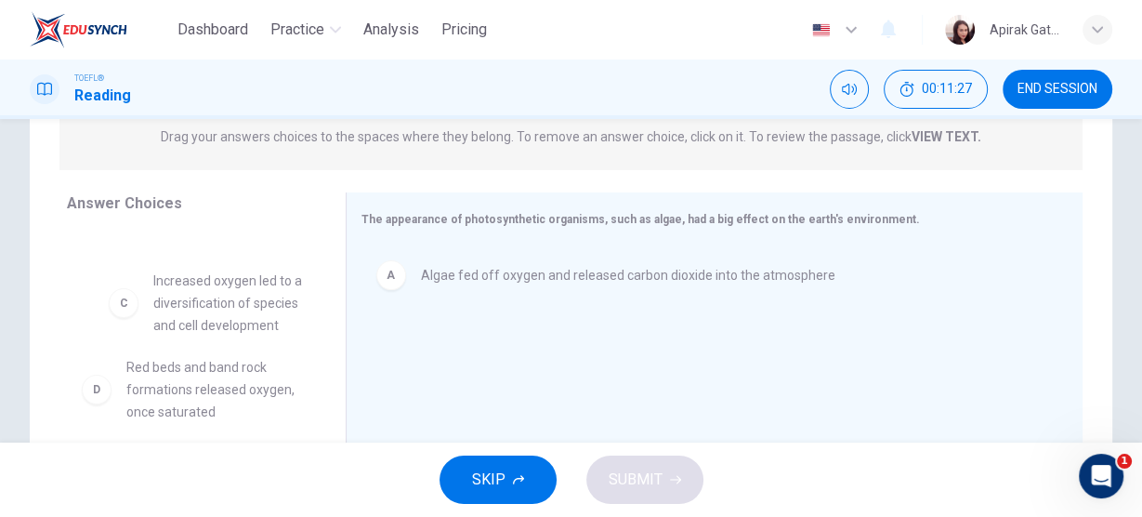
scroll to position [68, 0]
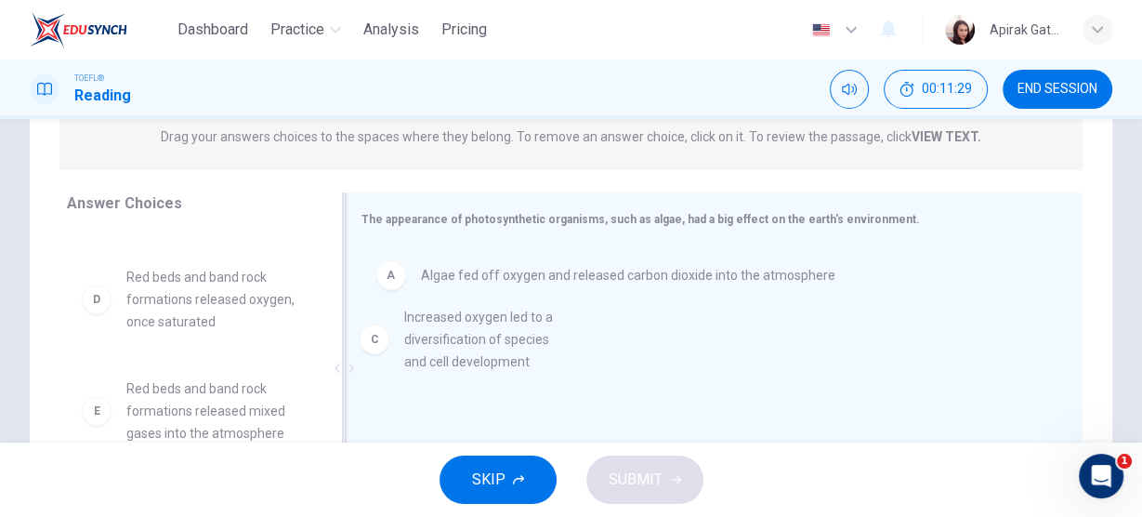
drag, startPoint x: 211, startPoint y: 283, endPoint x: 493, endPoint y: 333, distance: 286.7
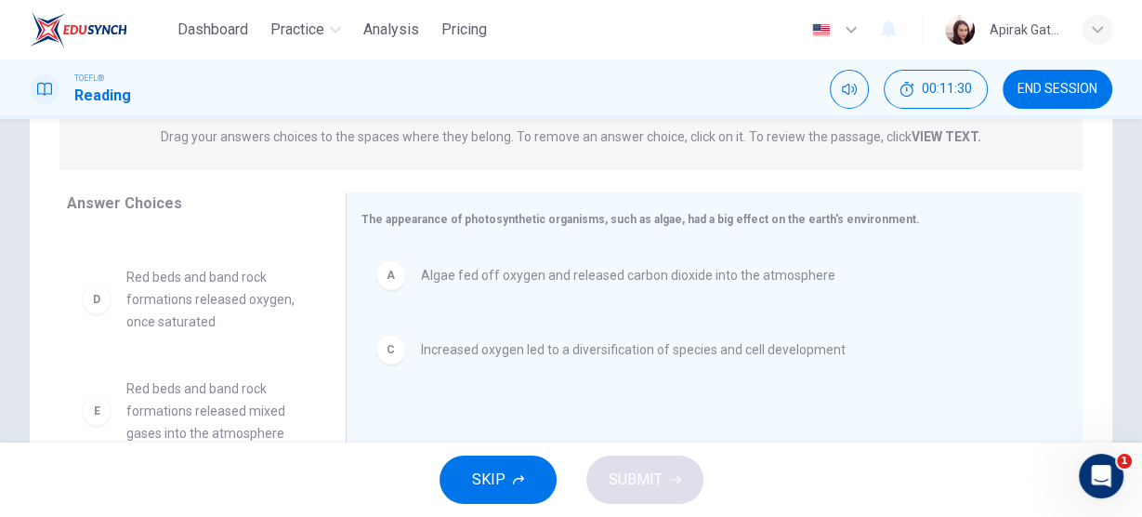
scroll to position [142, 0]
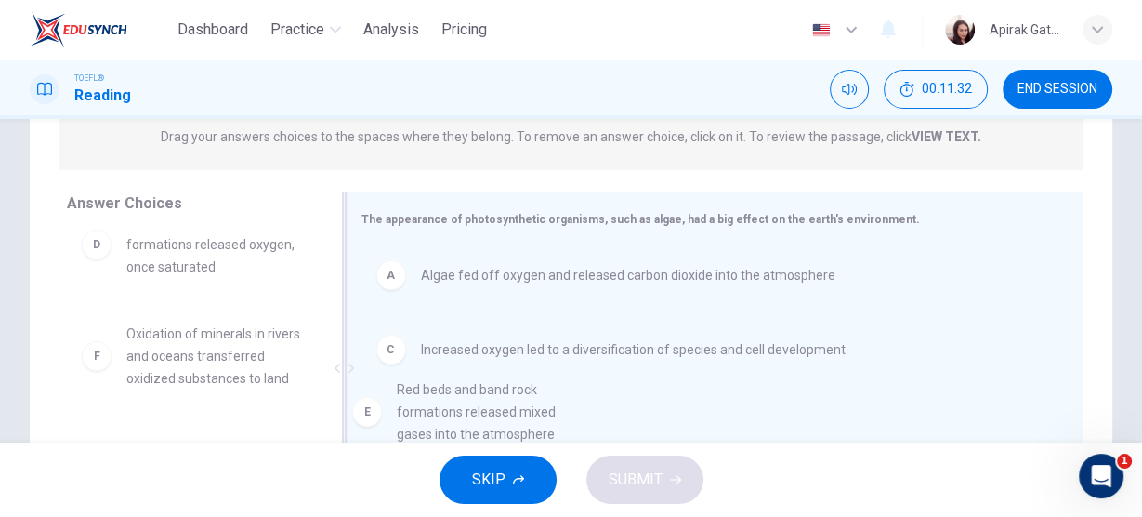
drag, startPoint x: 194, startPoint y: 332, endPoint x: 470, endPoint y: 410, distance: 286.7
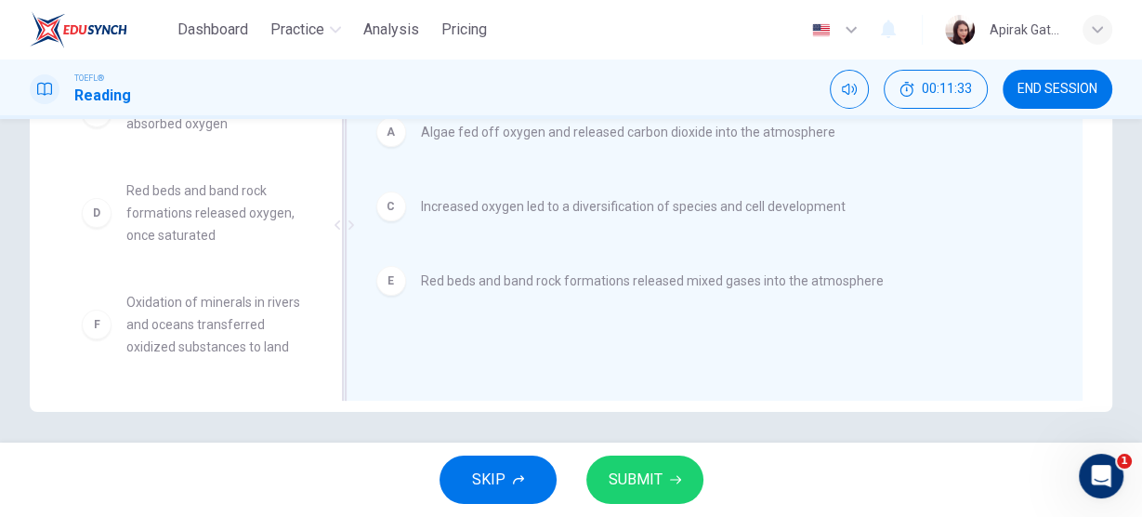
scroll to position [396, 0]
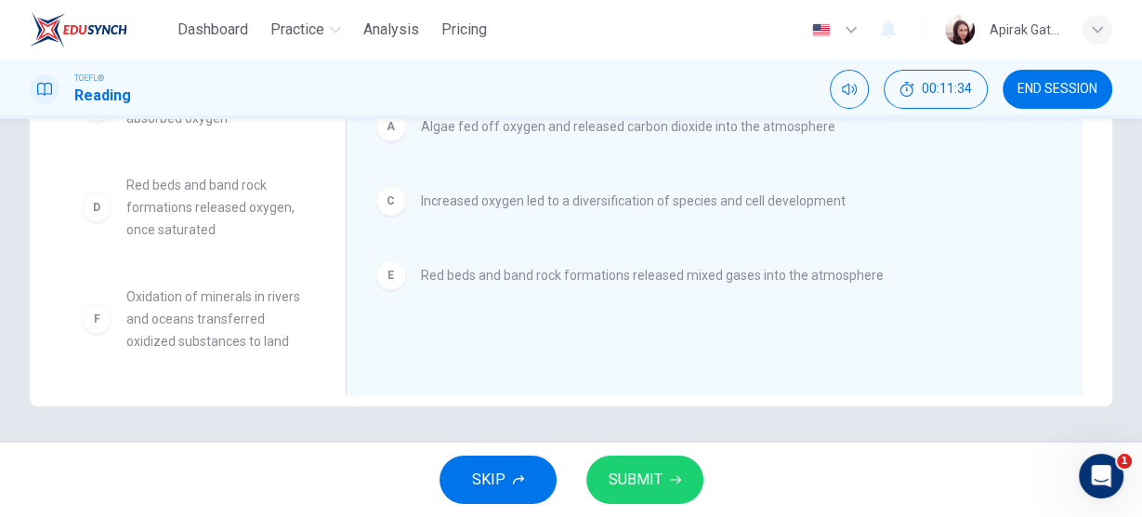
click at [614, 475] on span "SUBMIT" at bounding box center [635, 479] width 54 height 26
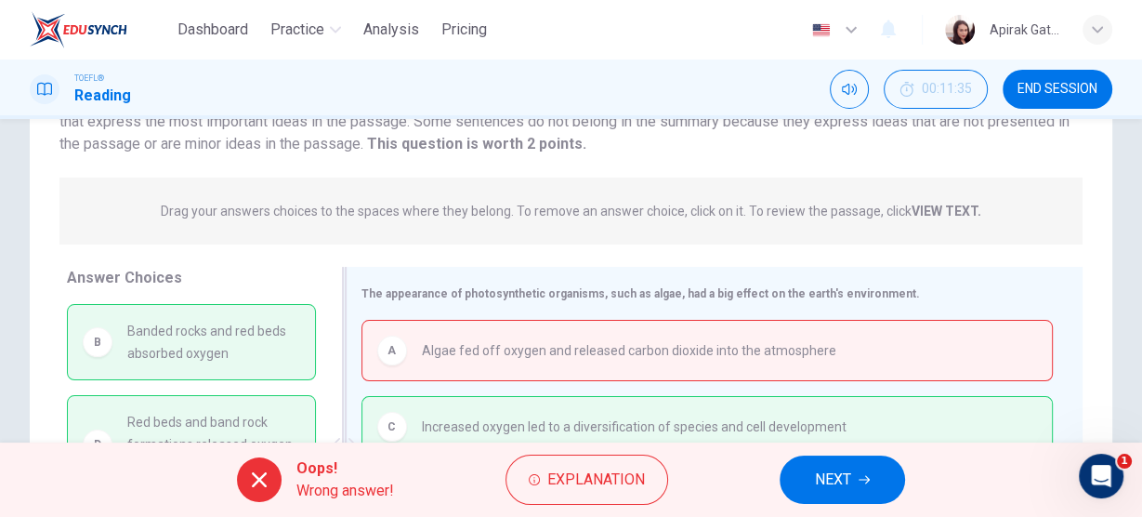
scroll to position [247, 0]
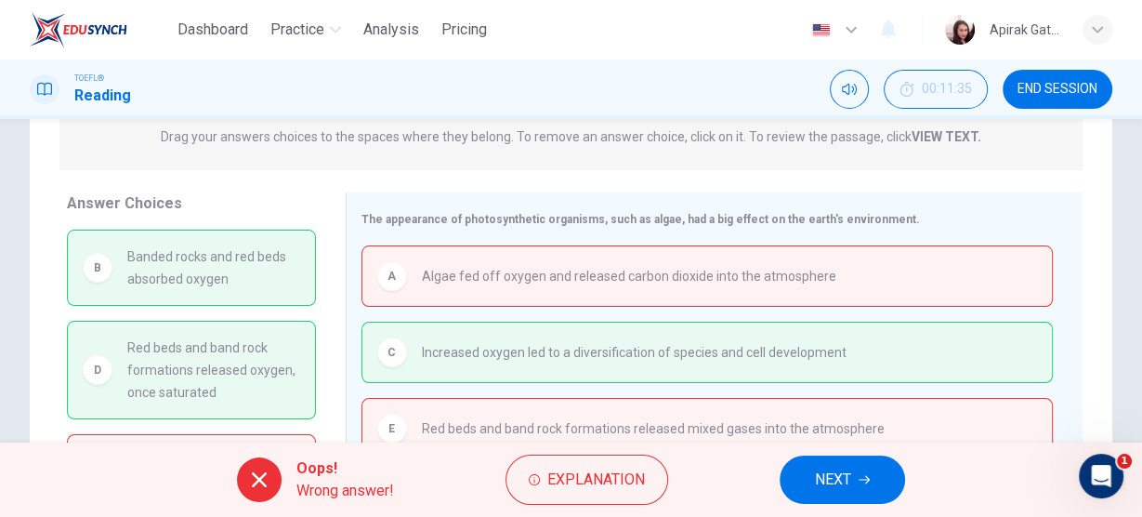
click at [844, 473] on span "NEXT" at bounding box center [833, 479] width 36 height 26
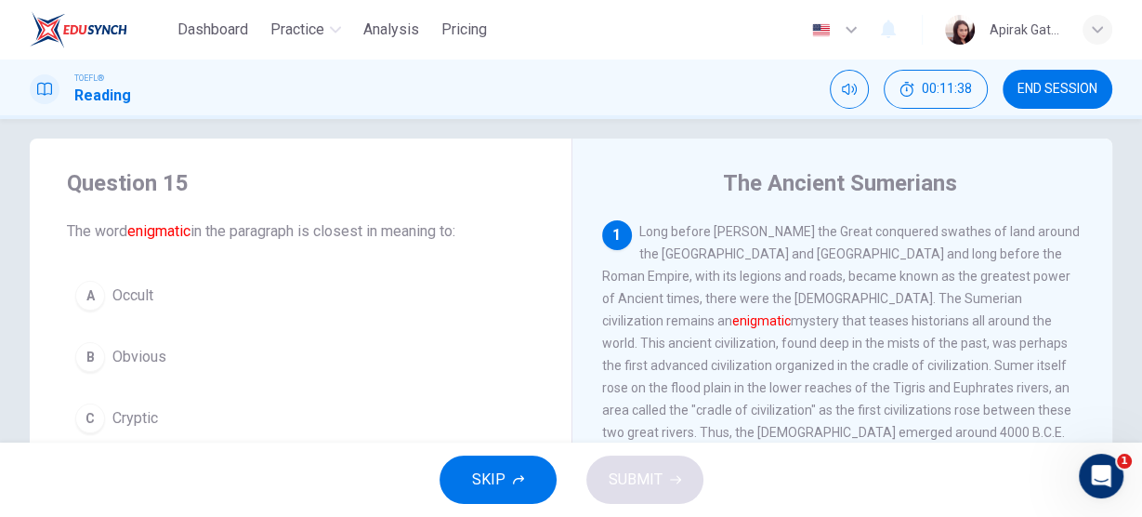
scroll to position [0, 0]
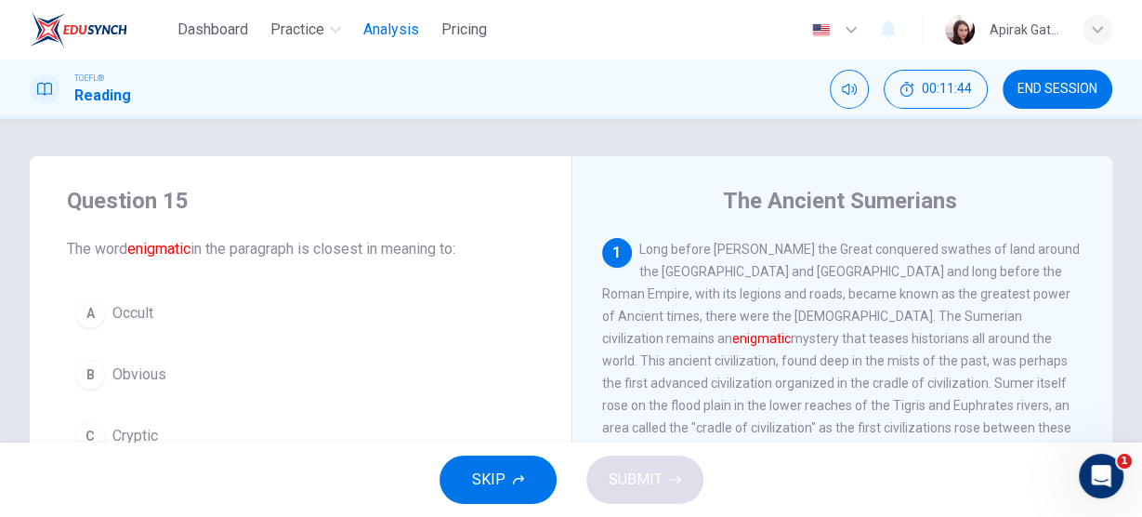
click at [403, 36] on span "Analysis" at bounding box center [391, 30] width 56 height 22
